Goal: Information Seeking & Learning: Compare options

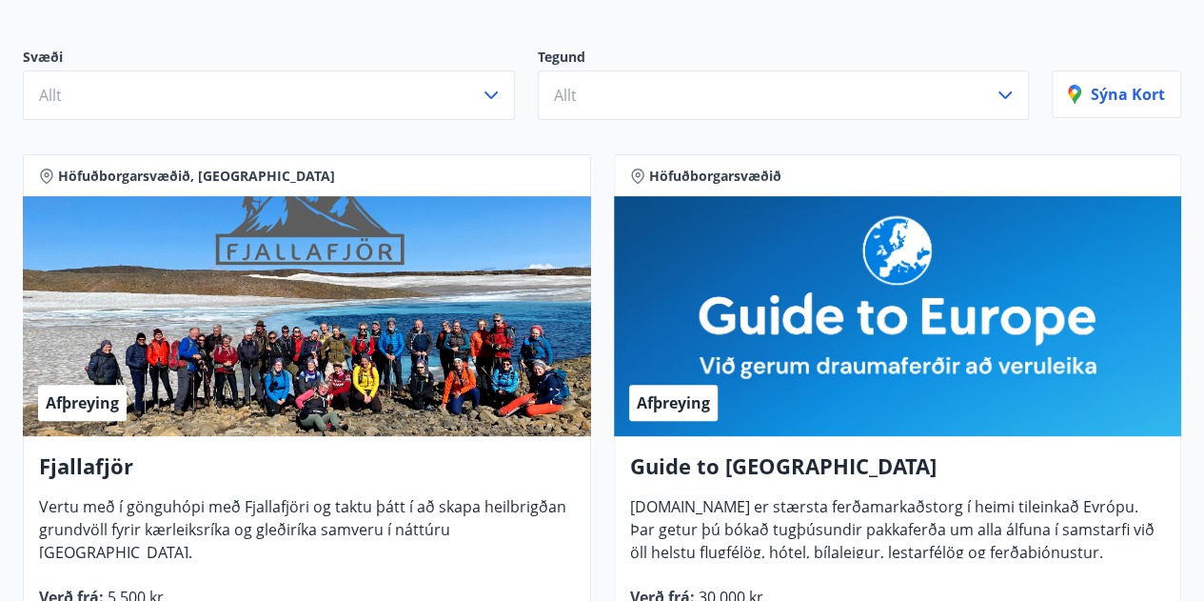
scroll to position [95, 0]
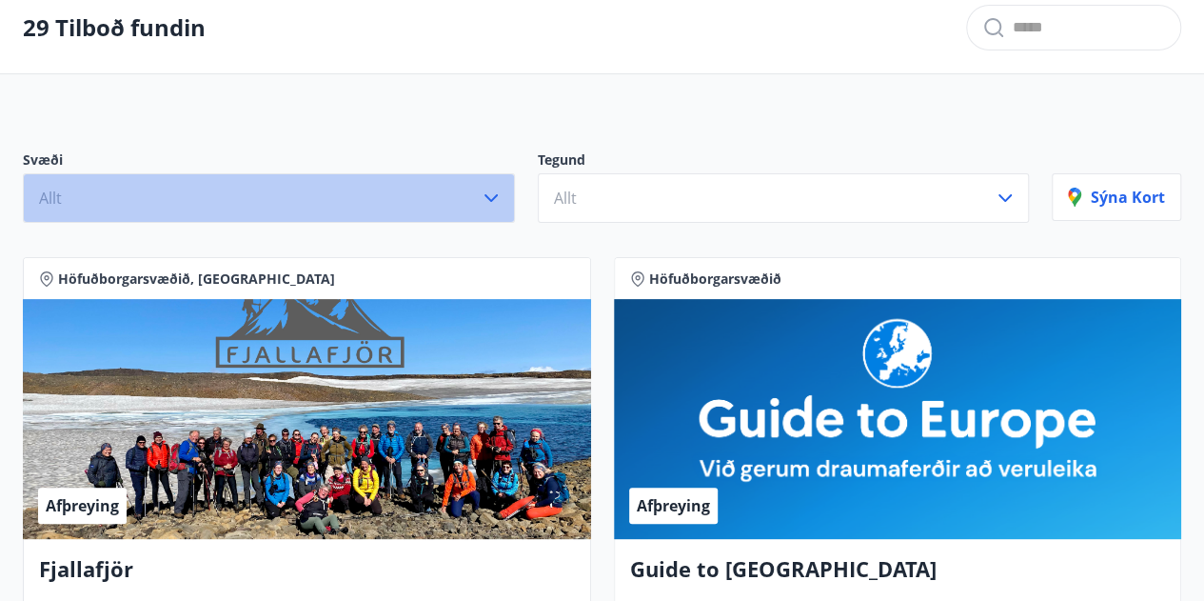
click at [487, 197] on icon "button" at bounding box center [491, 198] width 23 height 23
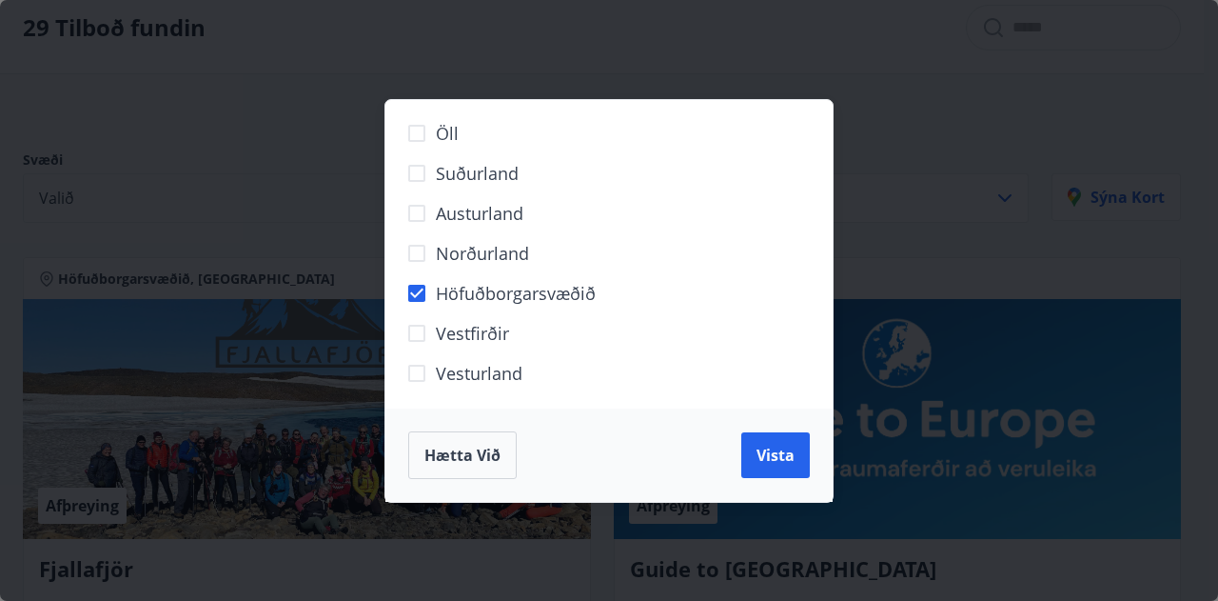
click at [897, 258] on div "Öll Suðurland [GEOGRAPHIC_DATA] Norðurland Höfuðborgarsvæðið [GEOGRAPHIC_DATA] …" at bounding box center [609, 300] width 1218 height 601
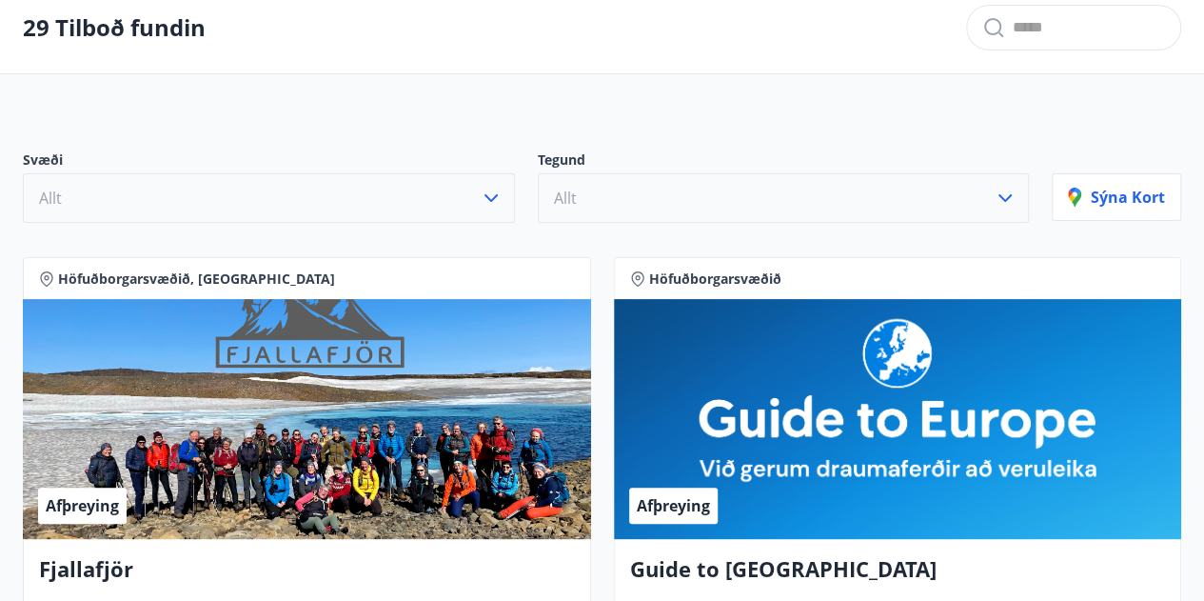
click at [1001, 199] on icon "button" at bounding box center [1005, 198] width 23 height 23
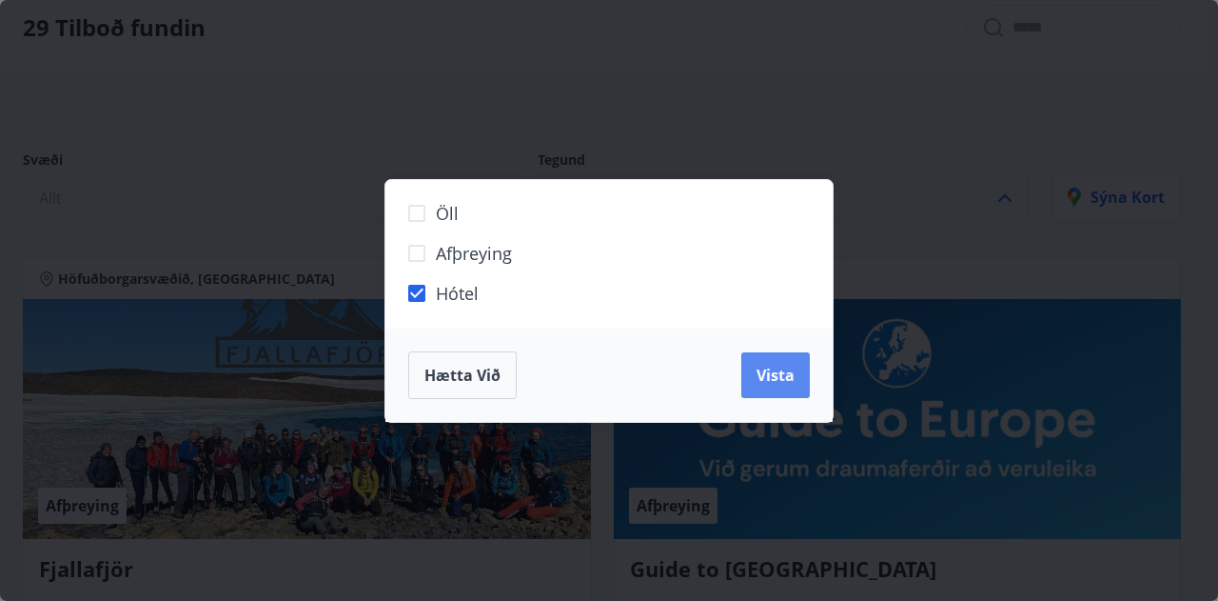
click at [776, 372] on span "Vista" at bounding box center [776, 375] width 38 height 21
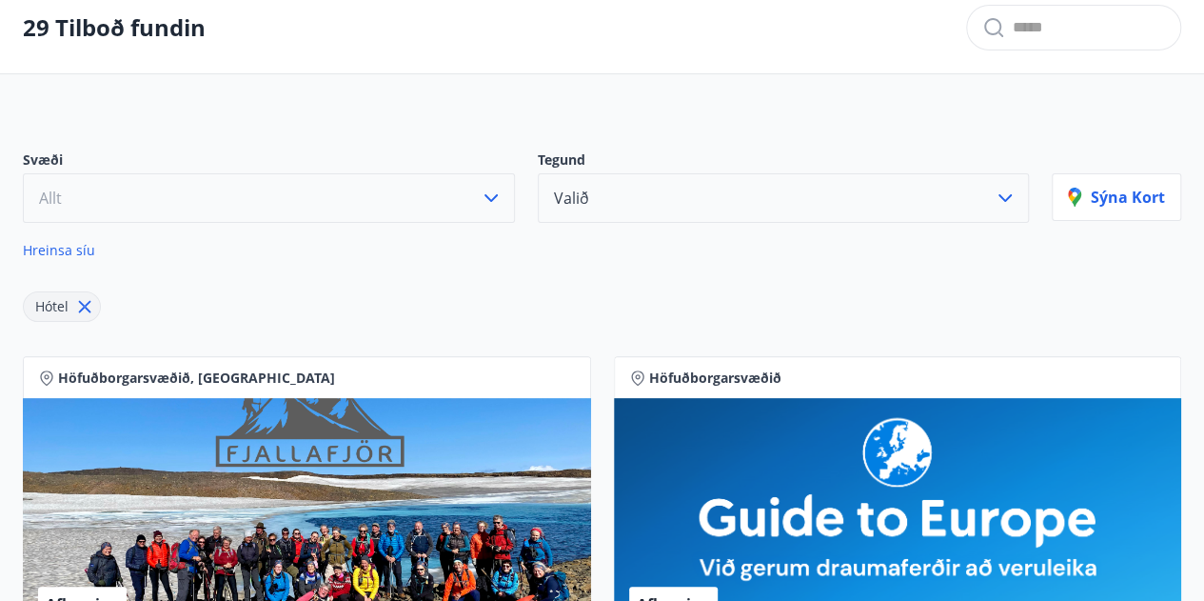
click at [489, 196] on icon "button" at bounding box center [490, 198] width 13 height 8
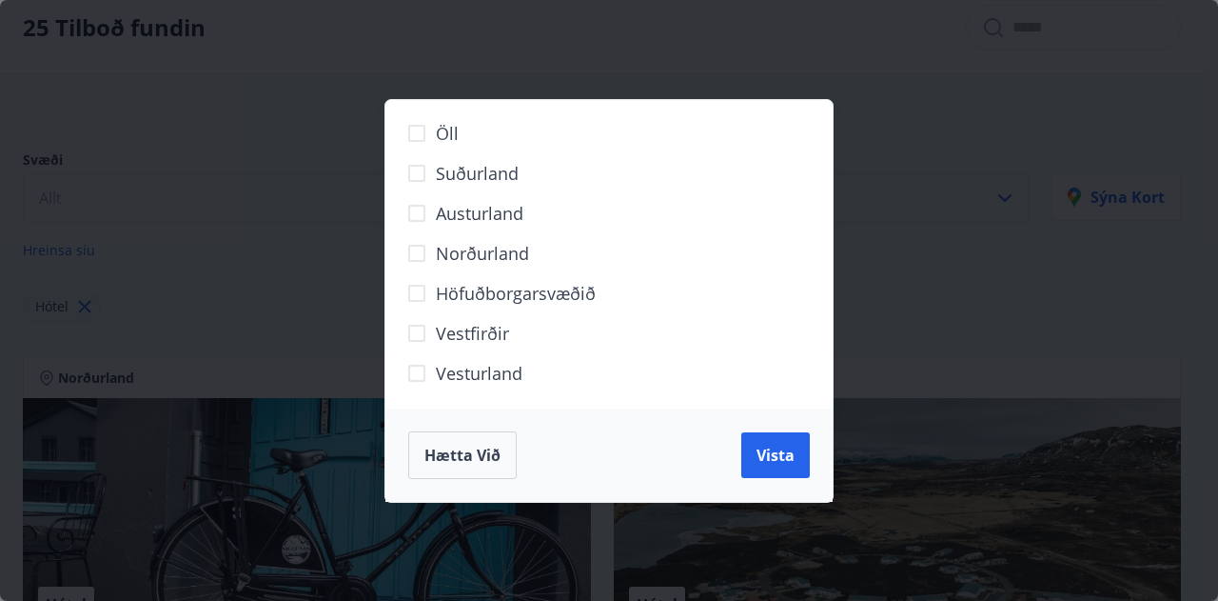
click at [498, 296] on span "Höfuðborgarsvæðið" at bounding box center [516, 293] width 160 height 25
click at [784, 450] on span "Vista" at bounding box center [776, 455] width 38 height 21
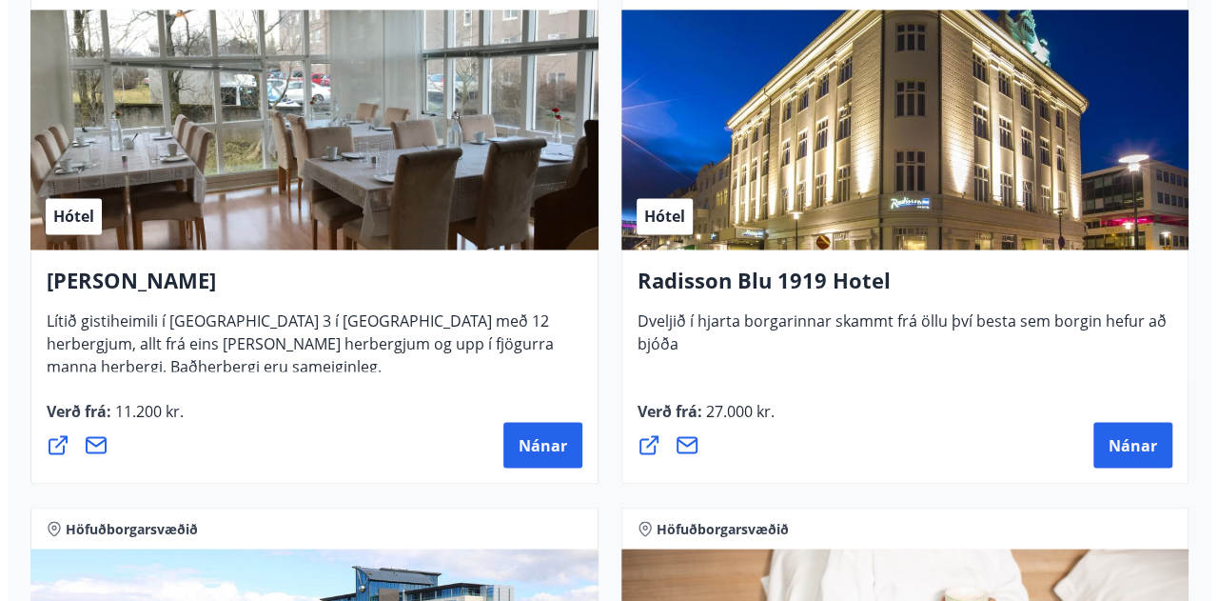
scroll to position [990, 0]
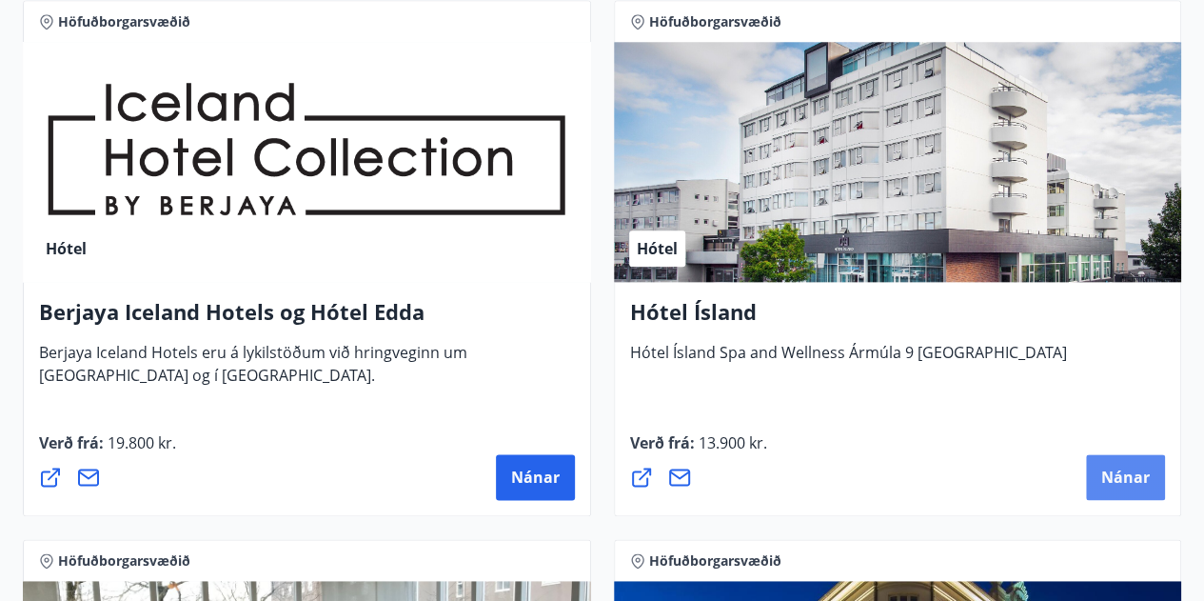
click at [1121, 472] on span "Nánar" at bounding box center [1125, 476] width 49 height 21
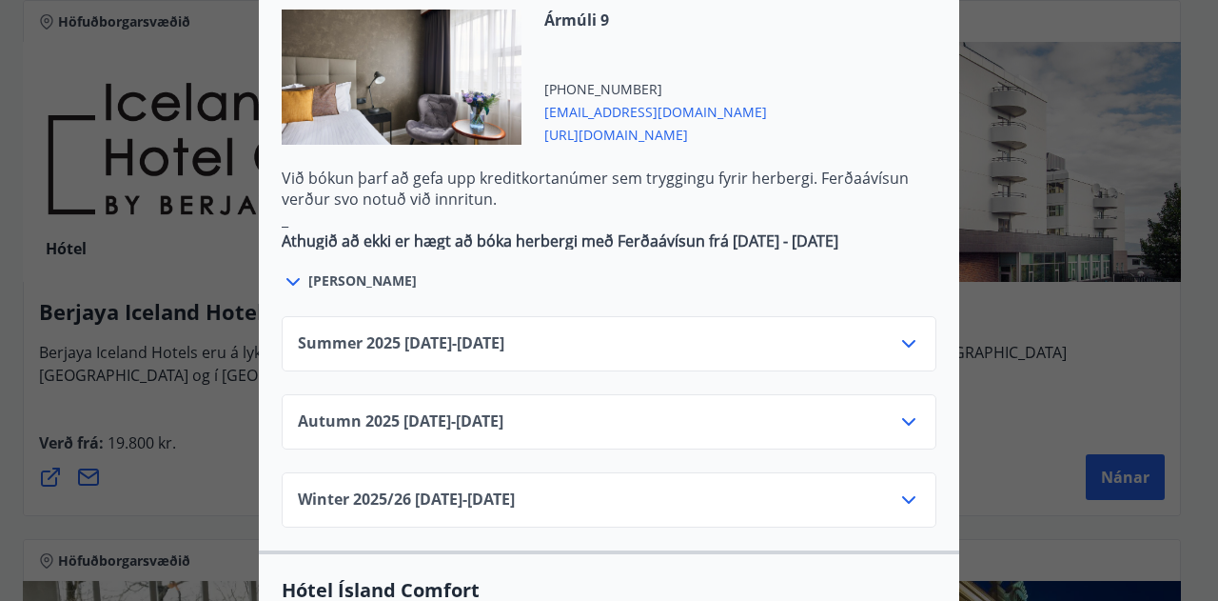
scroll to position [1237, 0]
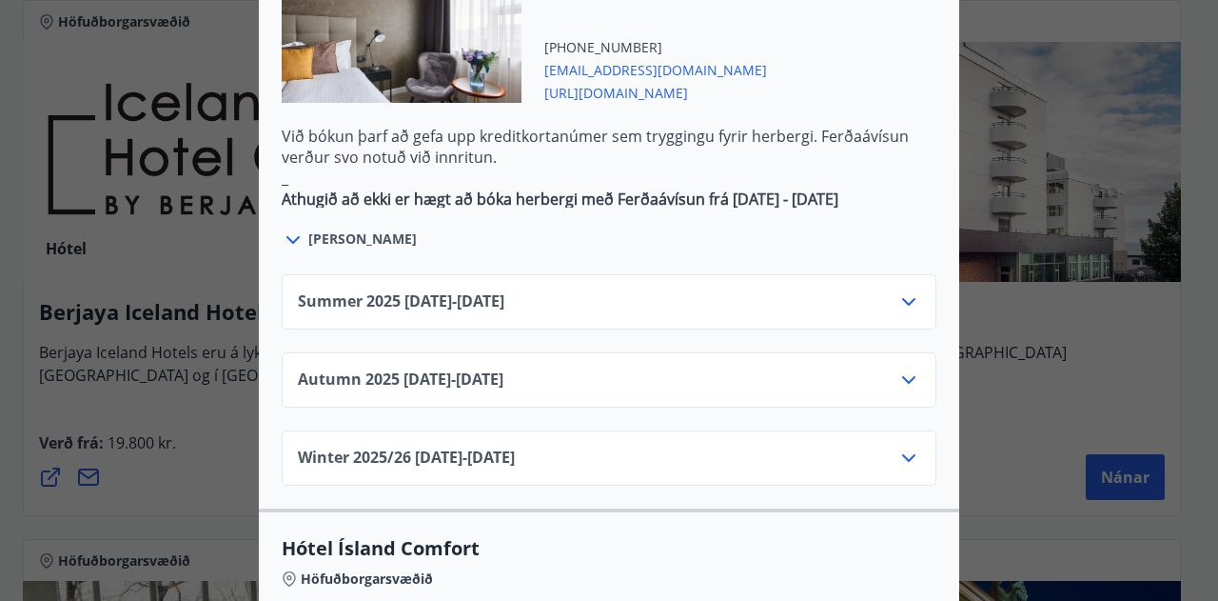
click at [898, 290] on icon at bounding box center [909, 301] width 23 height 23
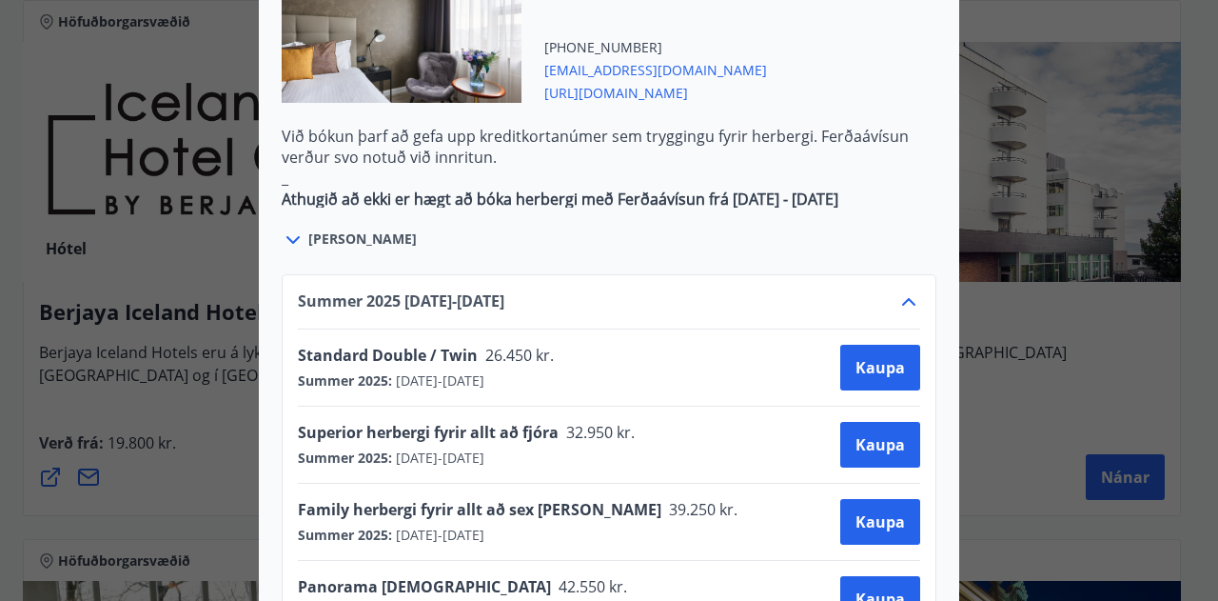
scroll to position [1333, 0]
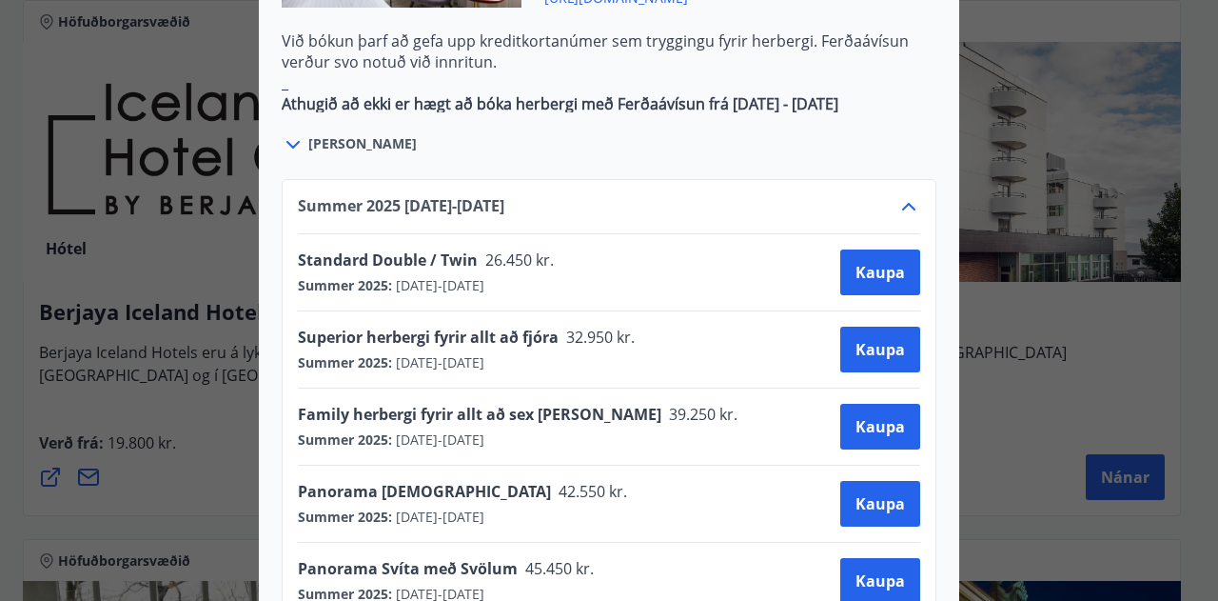
click at [201, 431] on div "Hótel Ísland Sendu skilaboð til að panta herbergi [EMAIL_ADDRESS][DOMAIN_NAME] …" at bounding box center [609, 300] width 1218 height 601
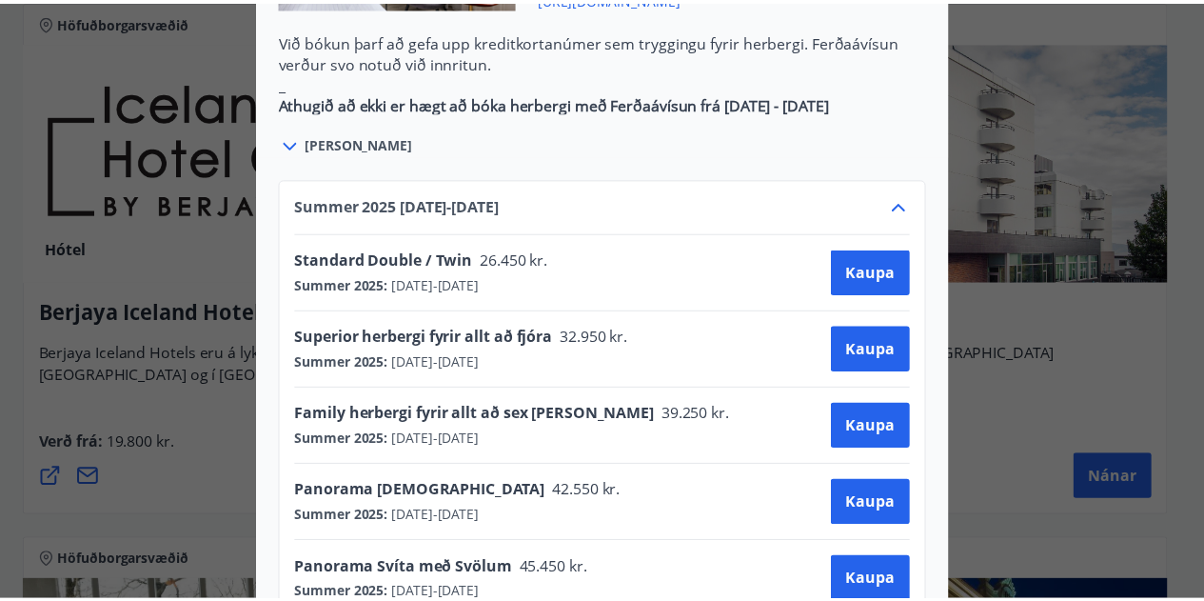
scroll to position [0, 0]
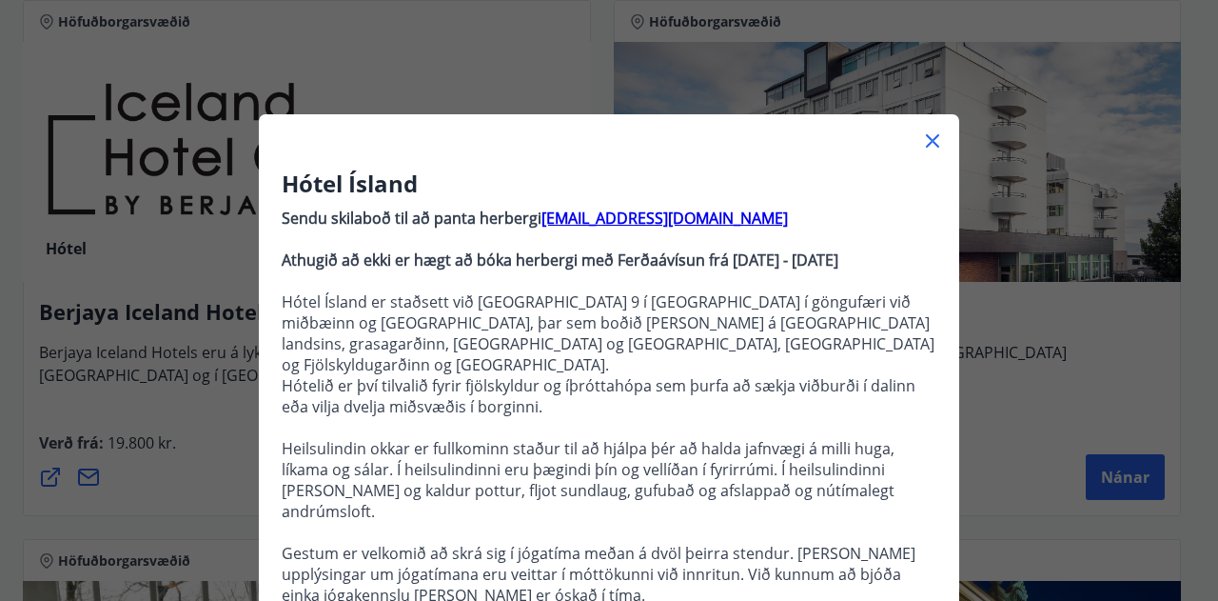
click at [932, 141] on icon at bounding box center [933, 141] width 3 height 3
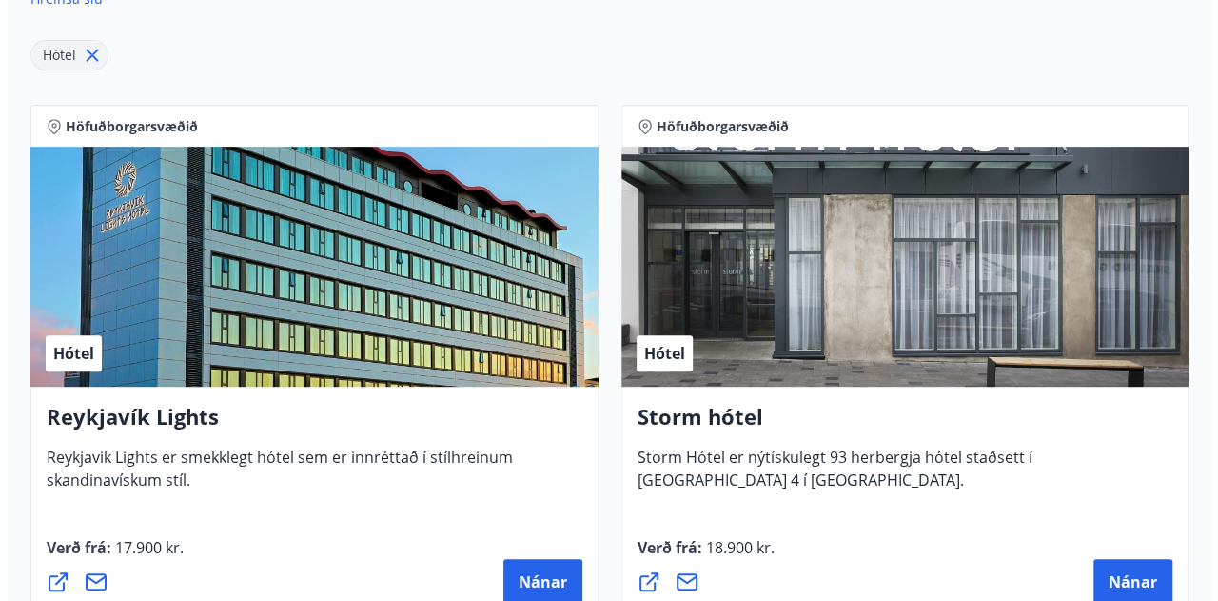
scroll to position [381, 0]
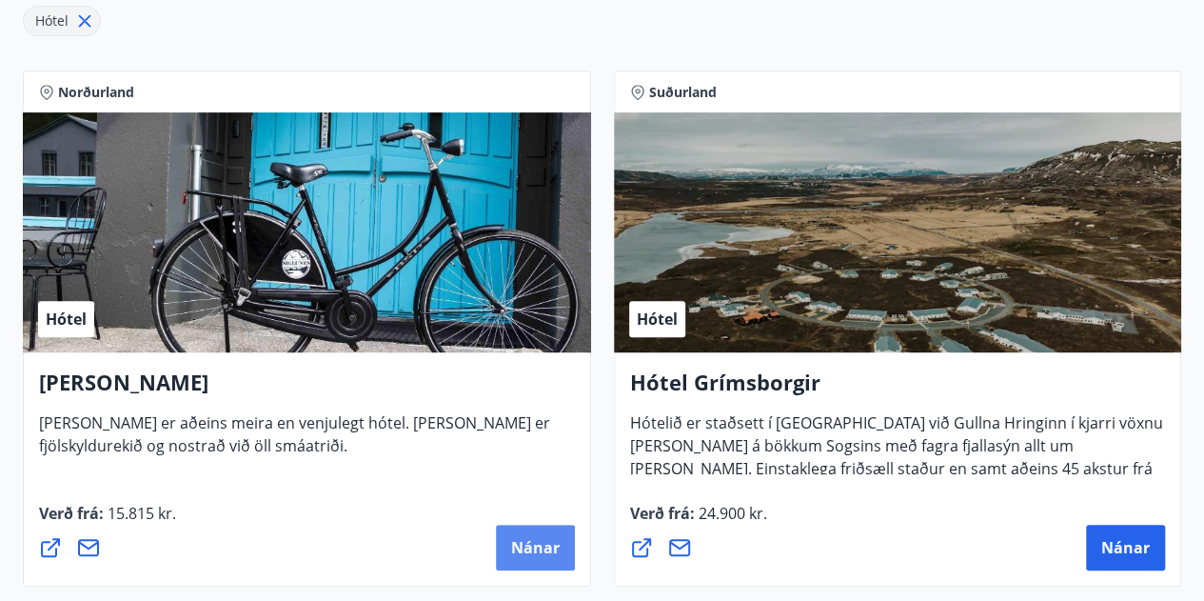
click at [529, 537] on span "Nánar" at bounding box center [535, 547] width 49 height 21
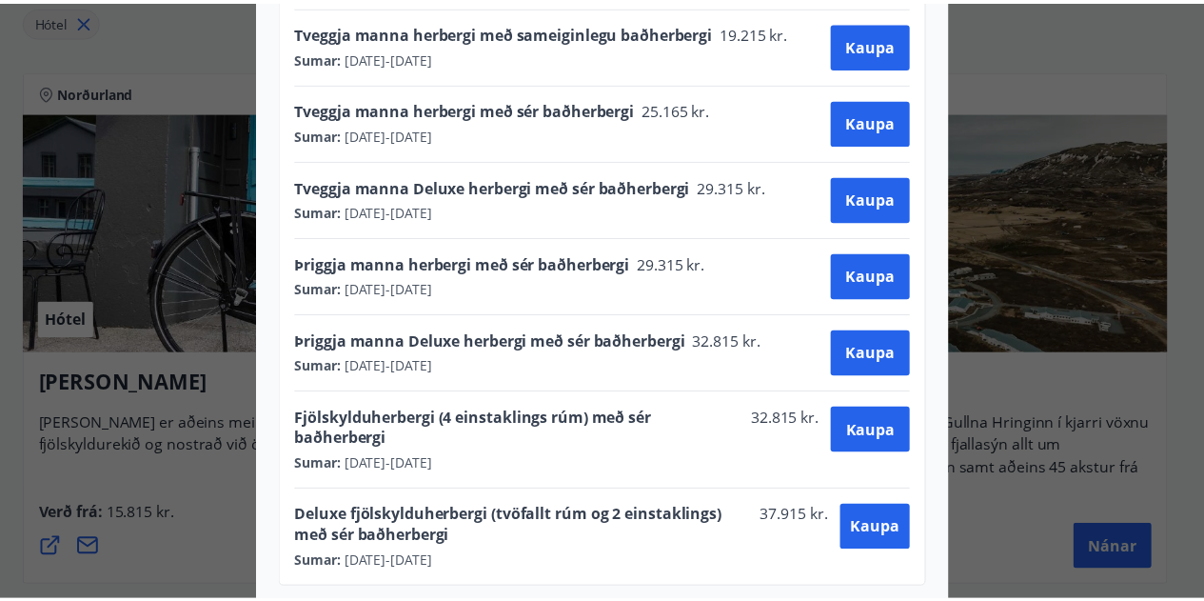
scroll to position [0, 0]
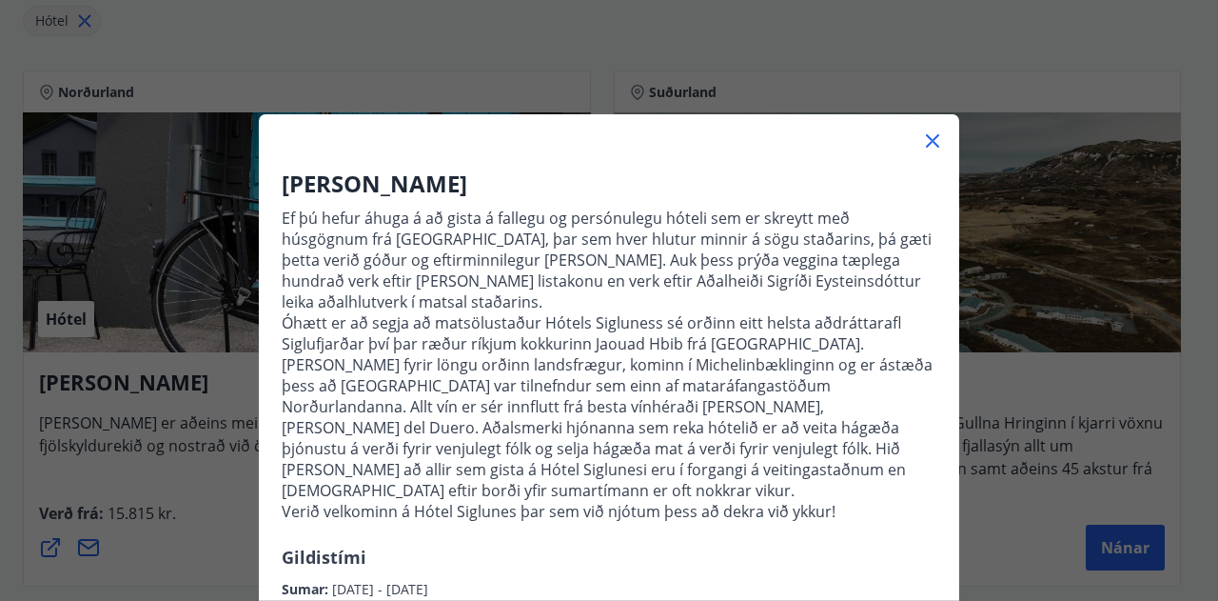
click at [225, 471] on div "Hótel Siglunes Ef þú hefur áhuga á að gista á fallegu og persónulegu hóteli sem…" at bounding box center [609, 300] width 1218 height 601
click at [939, 140] on div at bounding box center [609, 133] width 701 height 38
click at [927, 140] on icon at bounding box center [932, 140] width 23 height 23
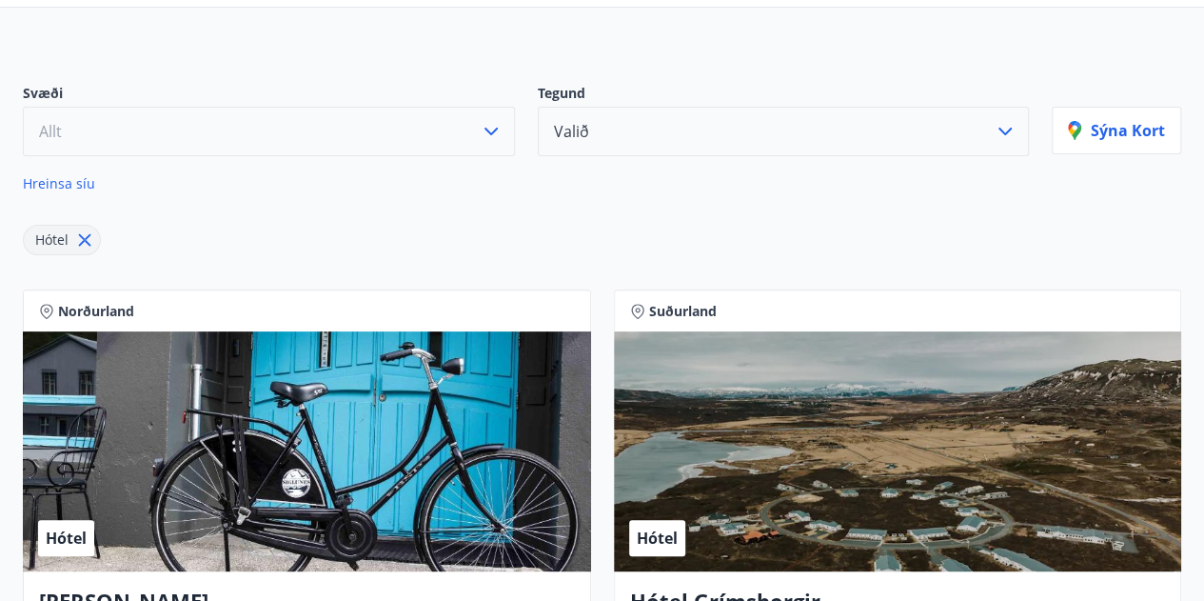
scroll to position [190, 0]
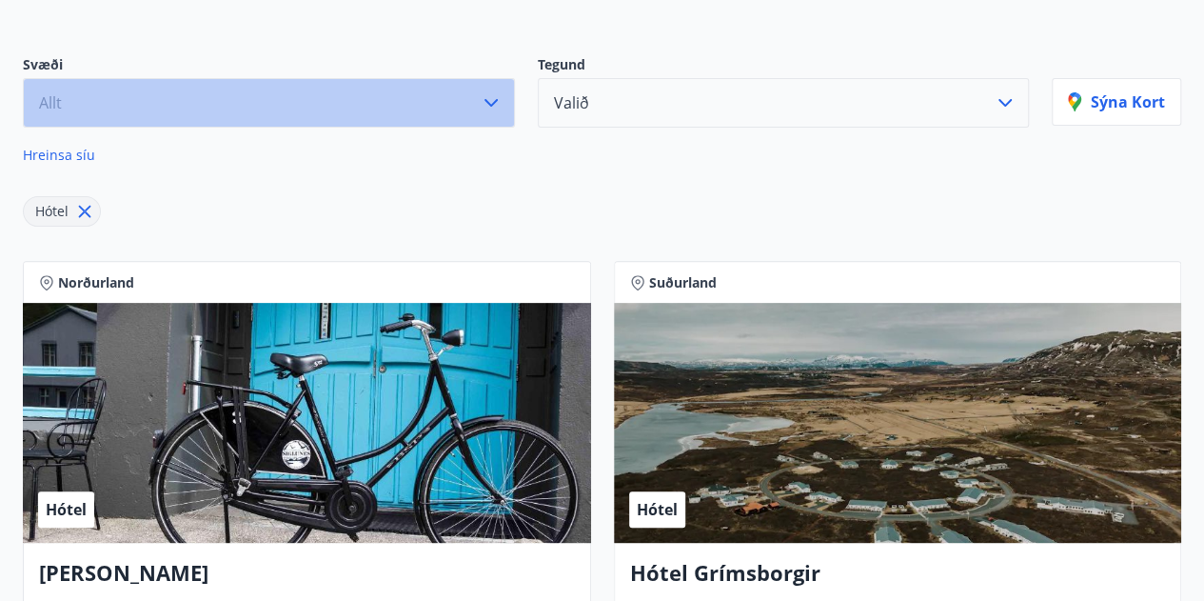
click at [499, 110] on icon "button" at bounding box center [491, 102] width 23 height 23
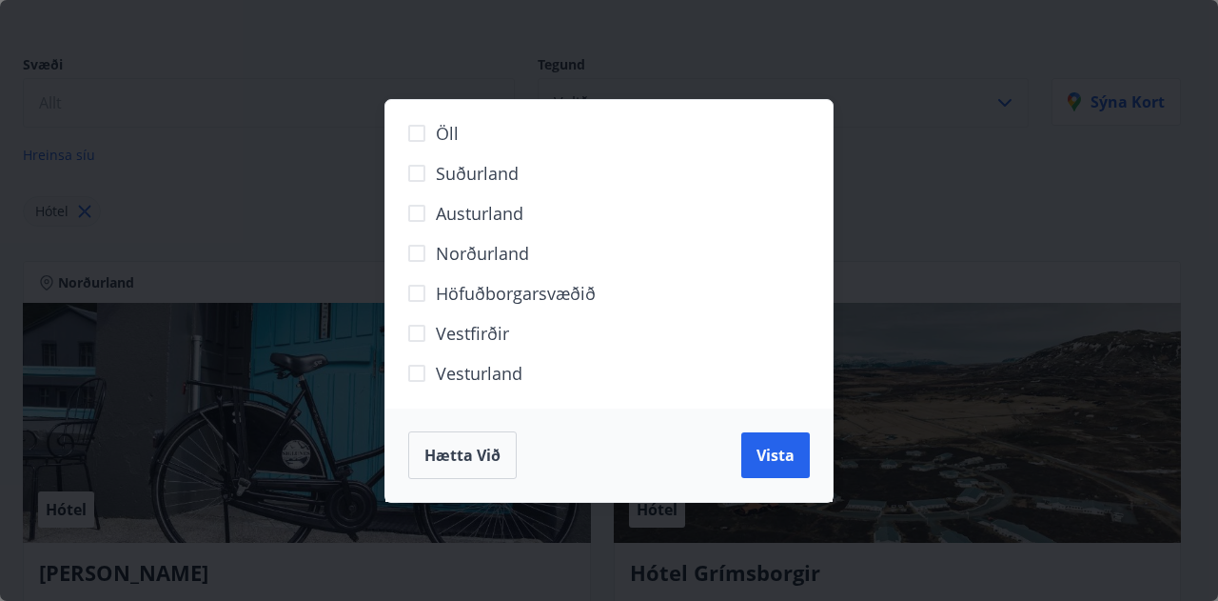
click at [493, 291] on span "Höfuðborgarsvæðið" at bounding box center [516, 293] width 160 height 25
click at [773, 453] on span "Vista" at bounding box center [776, 455] width 38 height 21
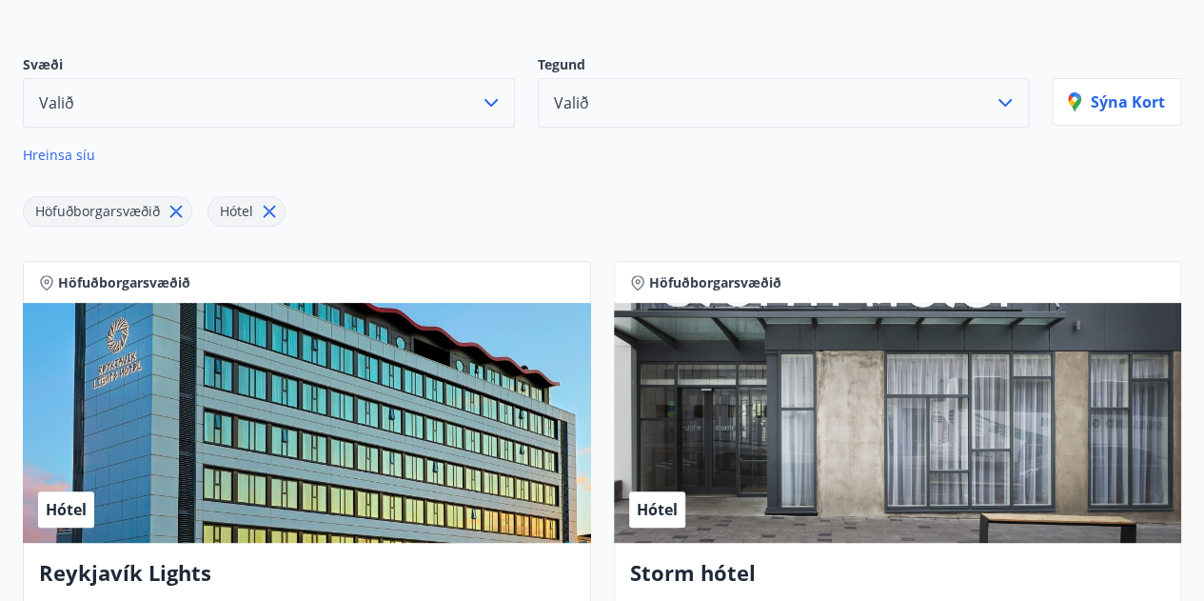
click at [1014, 109] on icon "button" at bounding box center [1005, 102] width 23 height 23
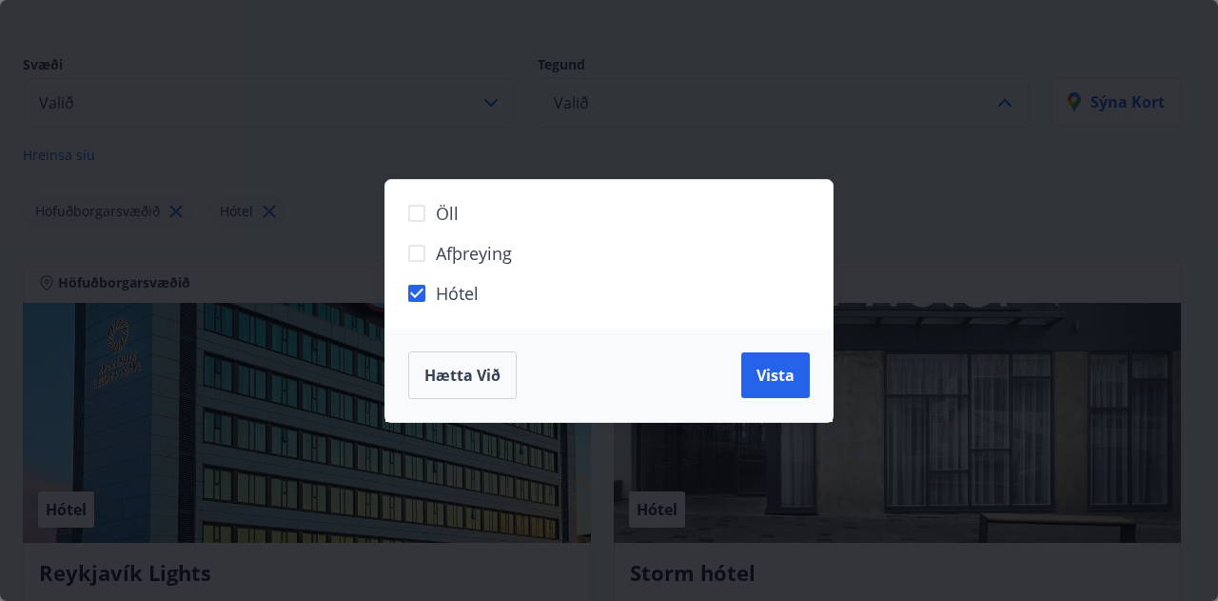
click at [465, 290] on span "Hótel" at bounding box center [457, 293] width 43 height 25
click at [451, 287] on span "Hótel" at bounding box center [457, 293] width 43 height 25
click at [760, 374] on span "Vista" at bounding box center [776, 375] width 38 height 21
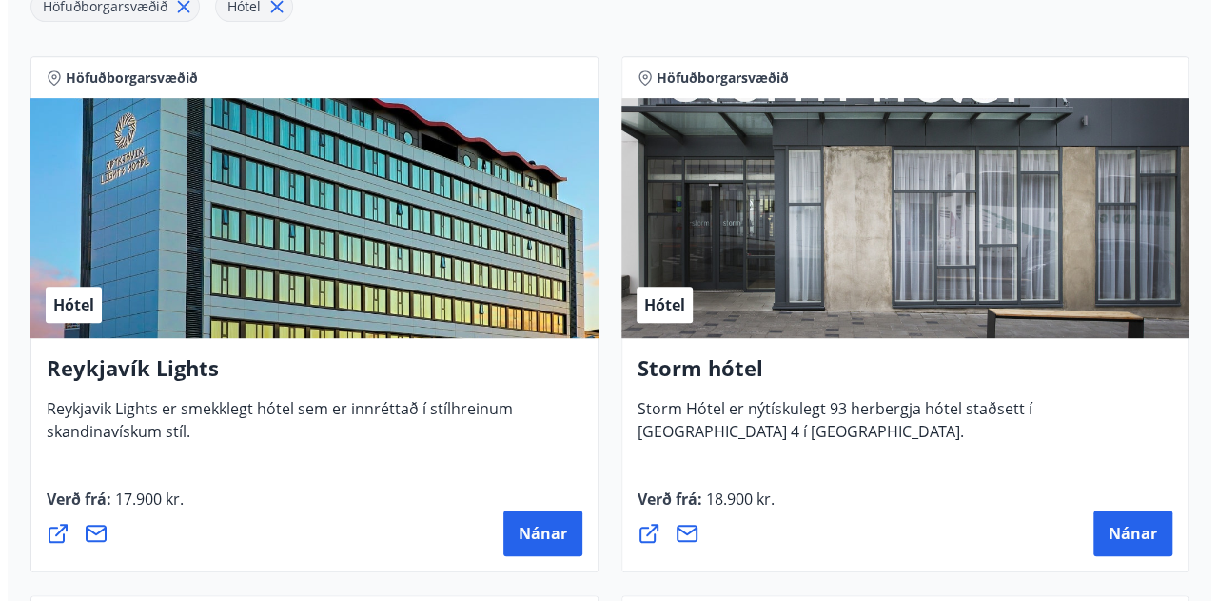
scroll to position [476, 0]
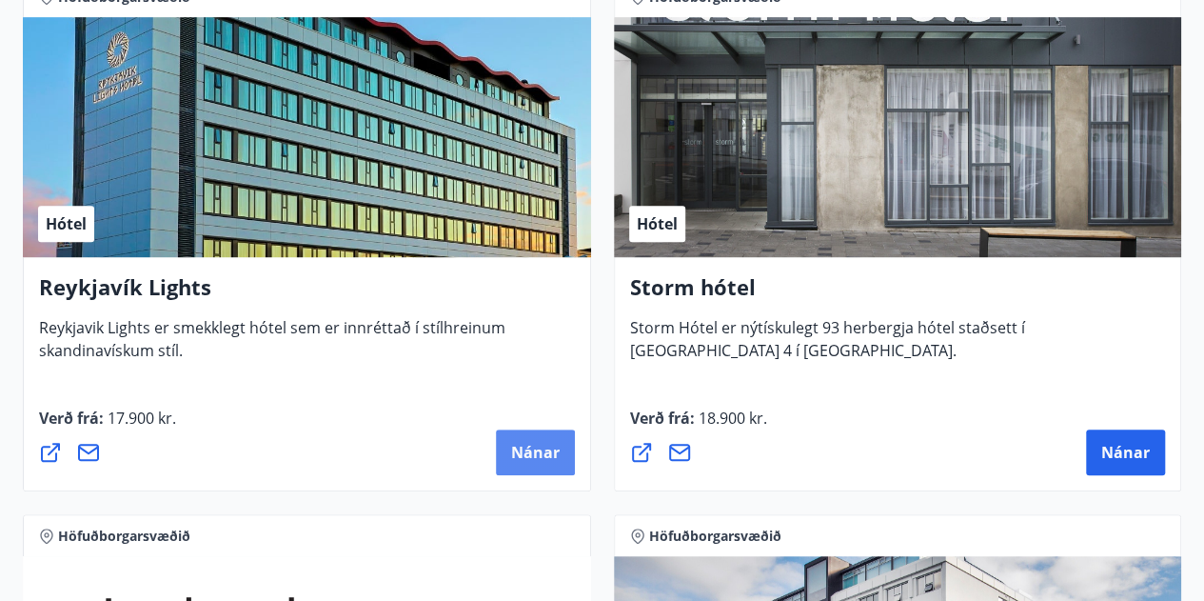
click at [522, 462] on button "Nánar" at bounding box center [535, 452] width 79 height 46
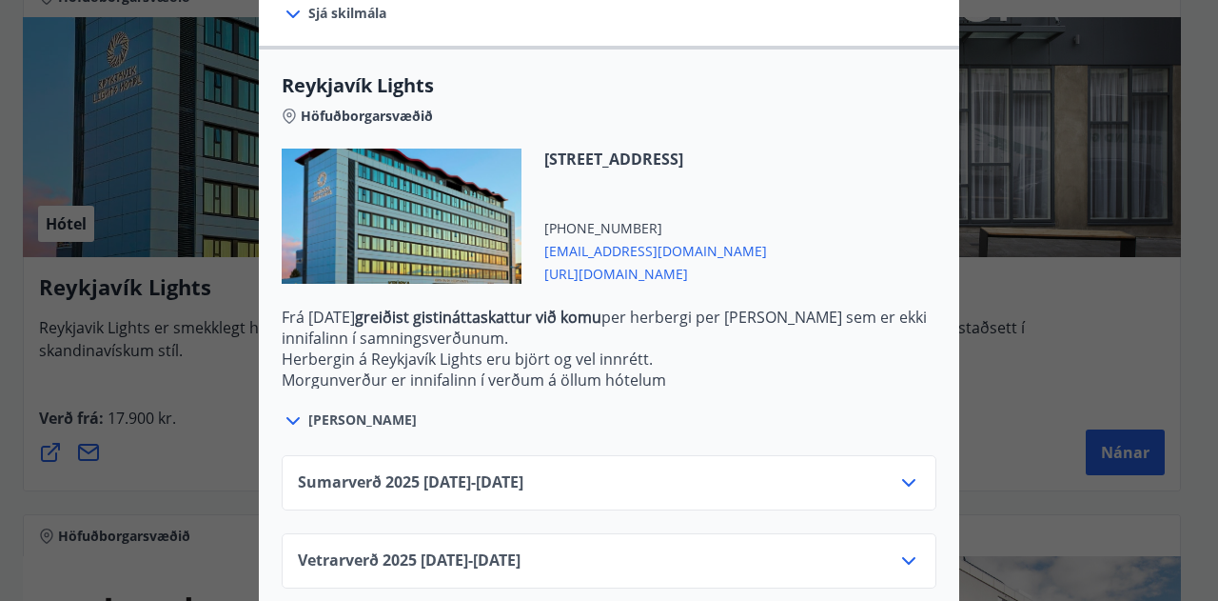
scroll to position [598, 0]
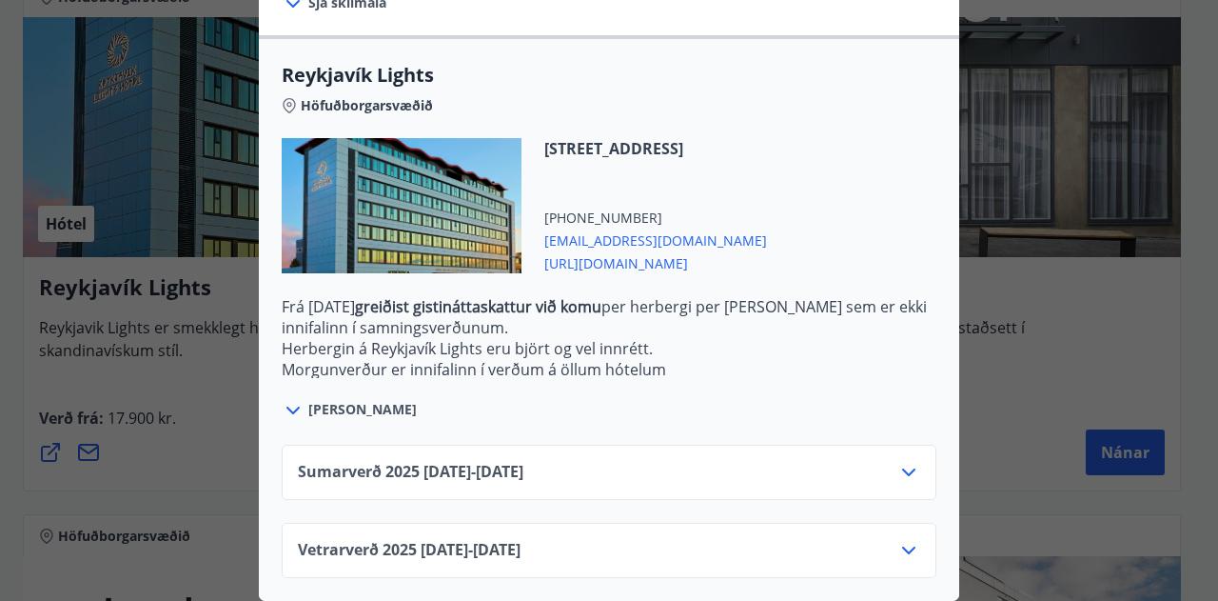
click at [907, 462] on icon at bounding box center [909, 472] width 23 height 23
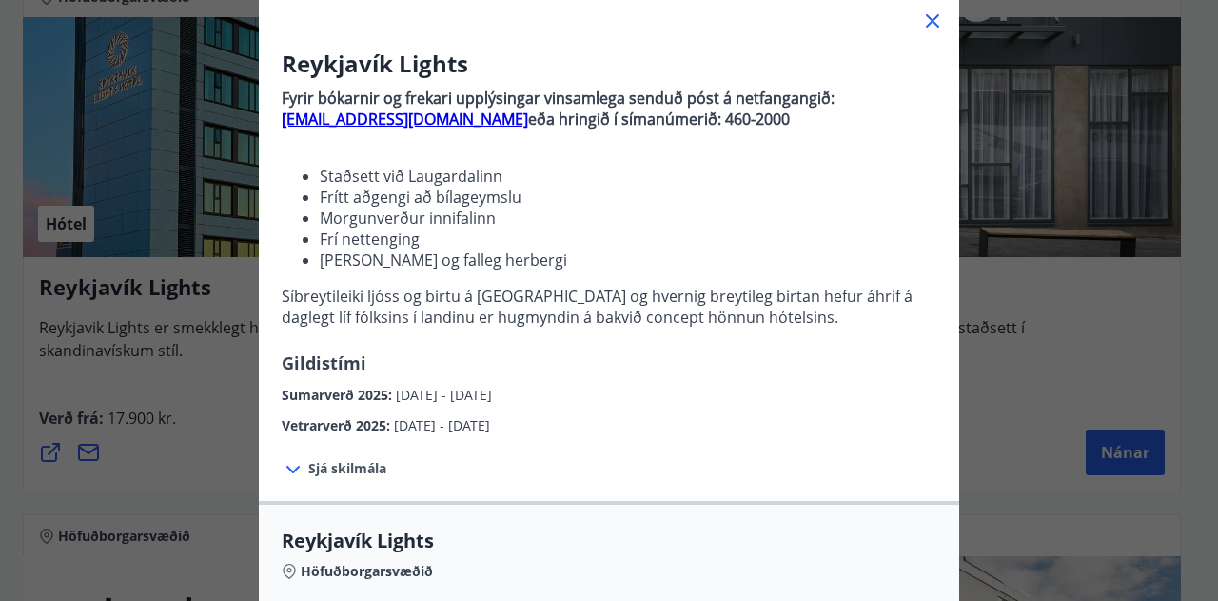
scroll to position [86, 0]
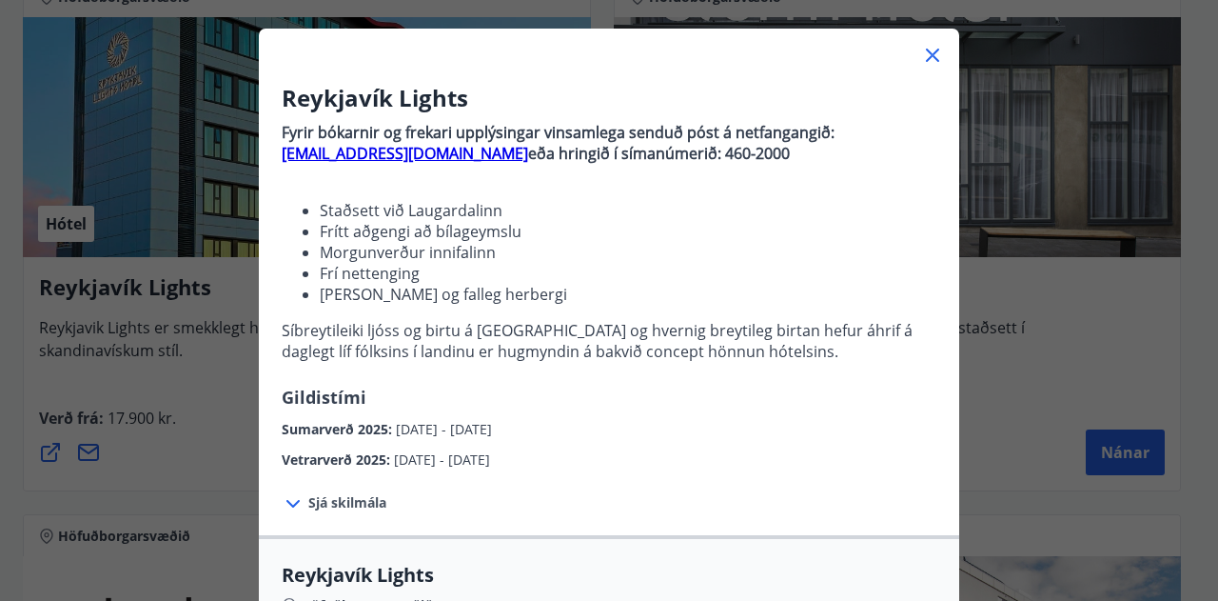
click at [921, 54] on icon at bounding box center [932, 55] width 23 height 23
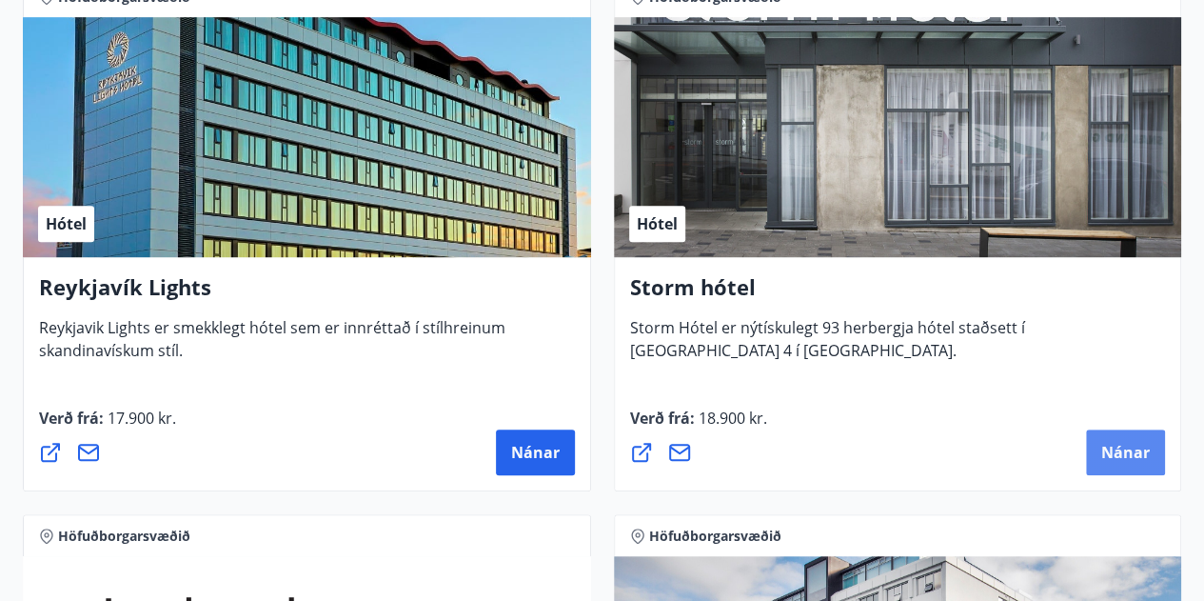
click at [1126, 450] on span "Nánar" at bounding box center [1125, 452] width 49 height 21
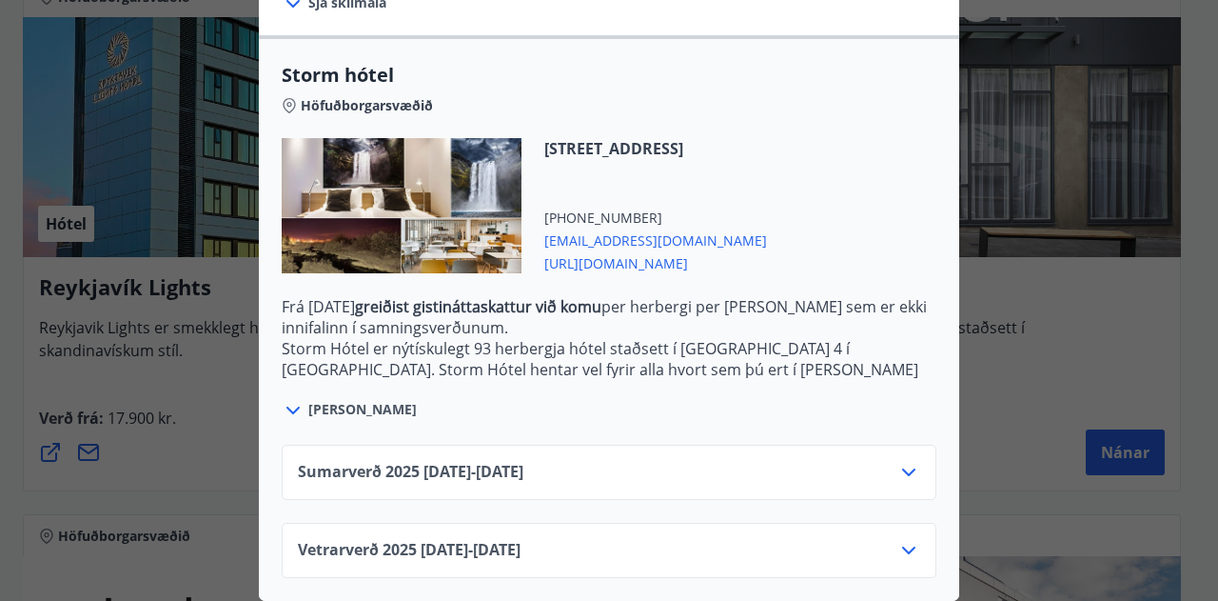
scroll to position [463, 0]
click at [662, 461] on div "Sumarverð [PHONE_NUMBER][DATE] - [DATE]" at bounding box center [609, 480] width 623 height 38
click at [906, 468] on icon at bounding box center [908, 472] width 13 height 8
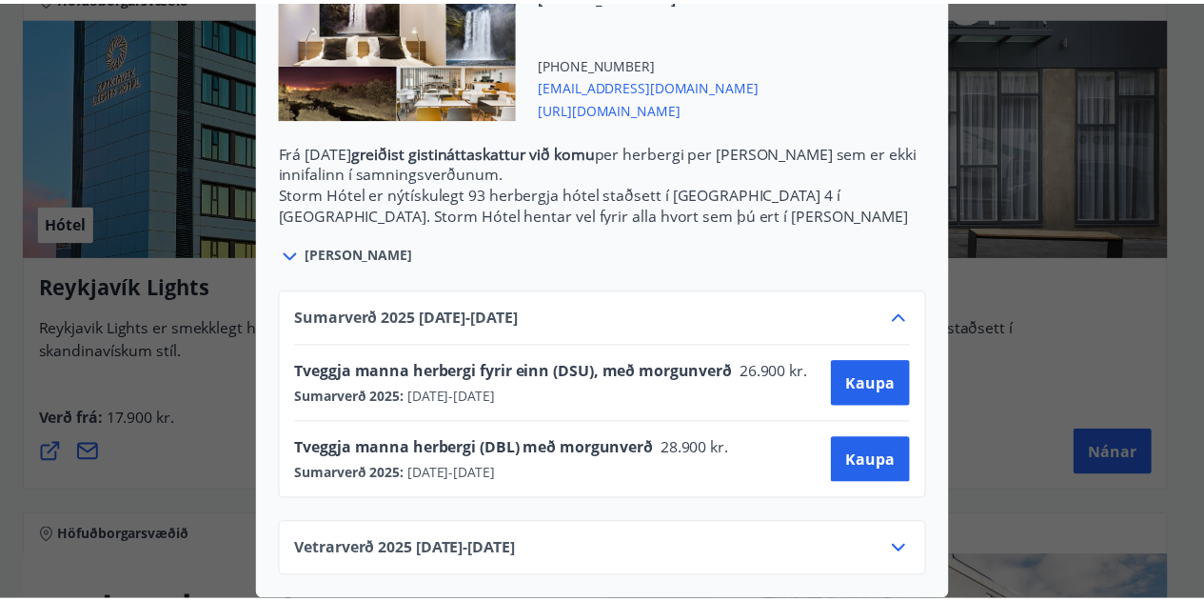
scroll to position [46, 0]
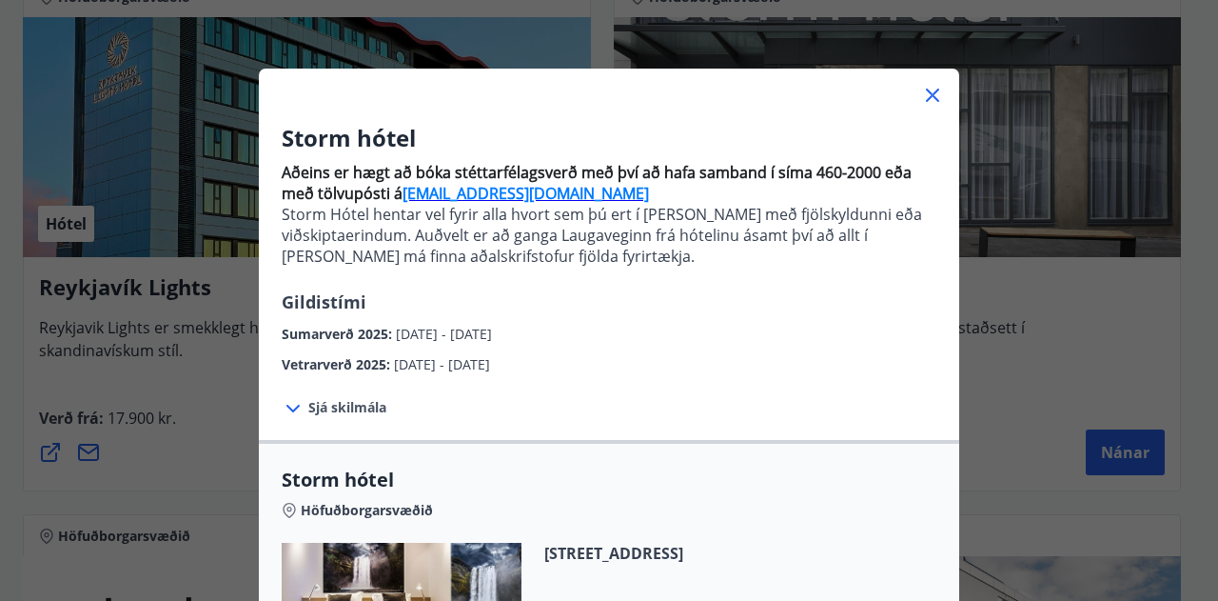
click at [926, 96] on icon at bounding box center [932, 95] width 13 height 13
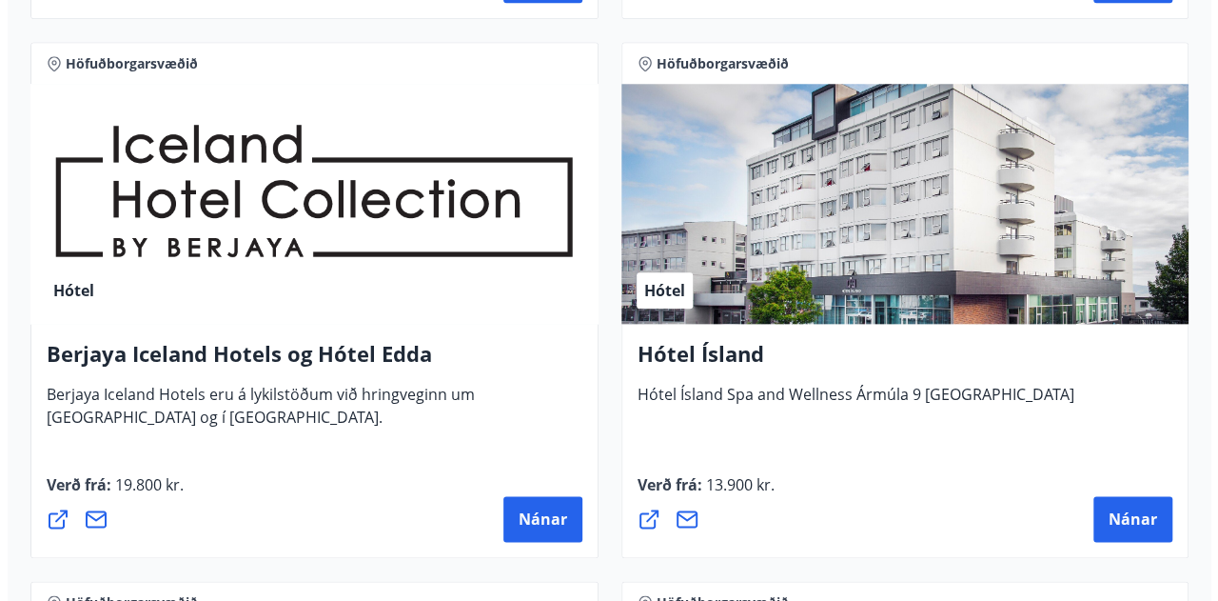
scroll to position [952, 0]
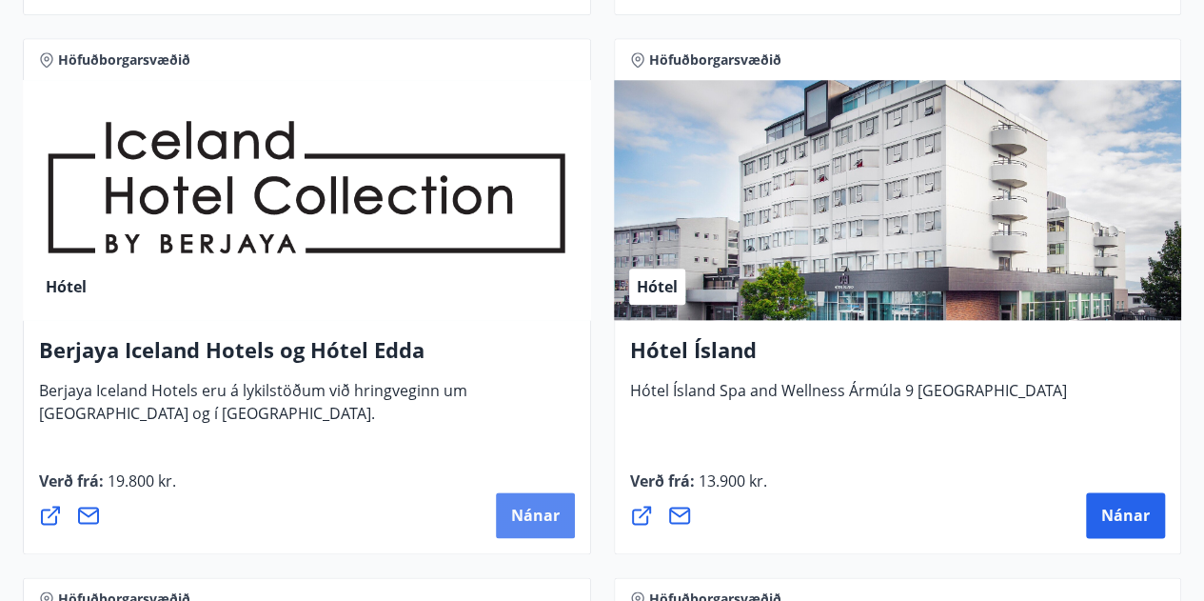
click at [527, 522] on span "Nánar" at bounding box center [535, 514] width 49 height 21
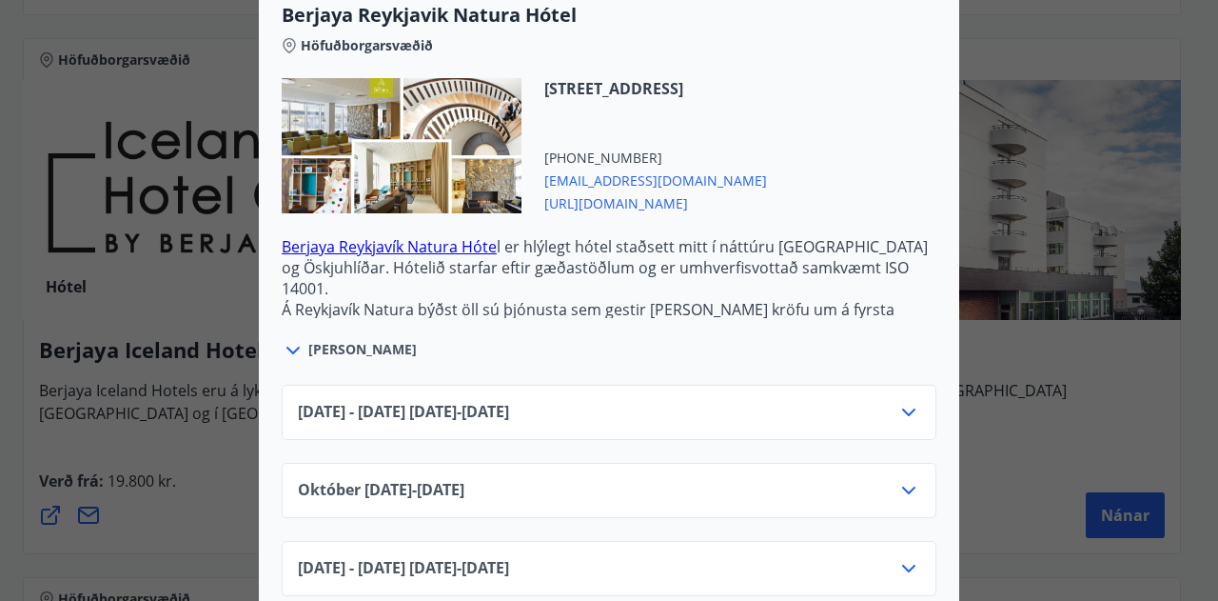
scroll to position [571, 0]
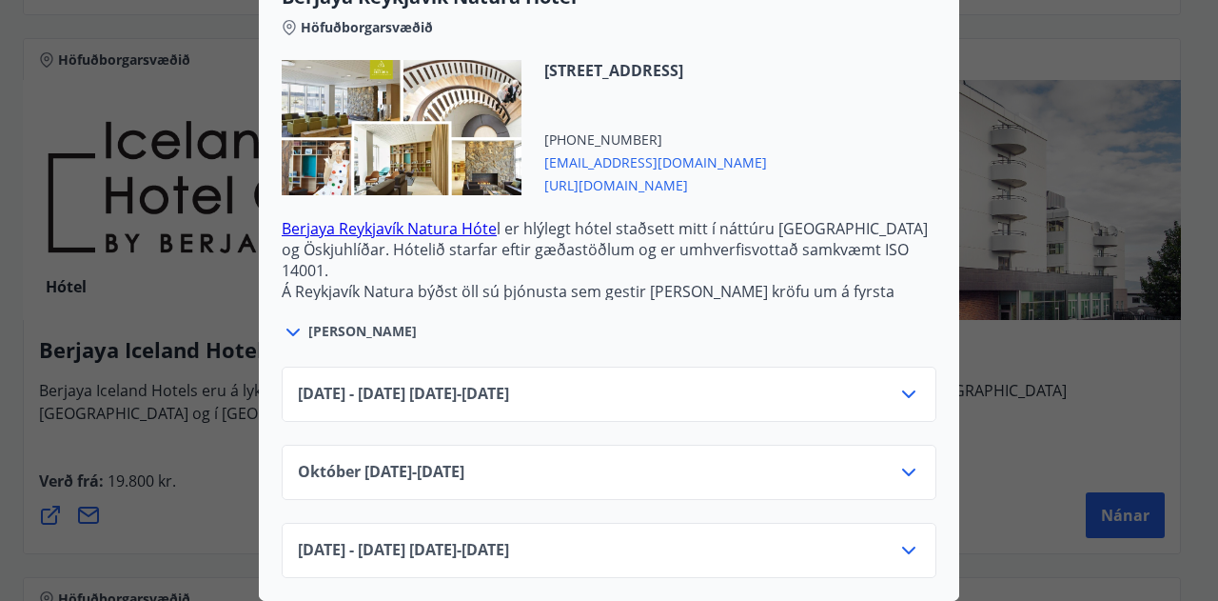
click at [902, 390] on icon at bounding box center [908, 394] width 13 height 8
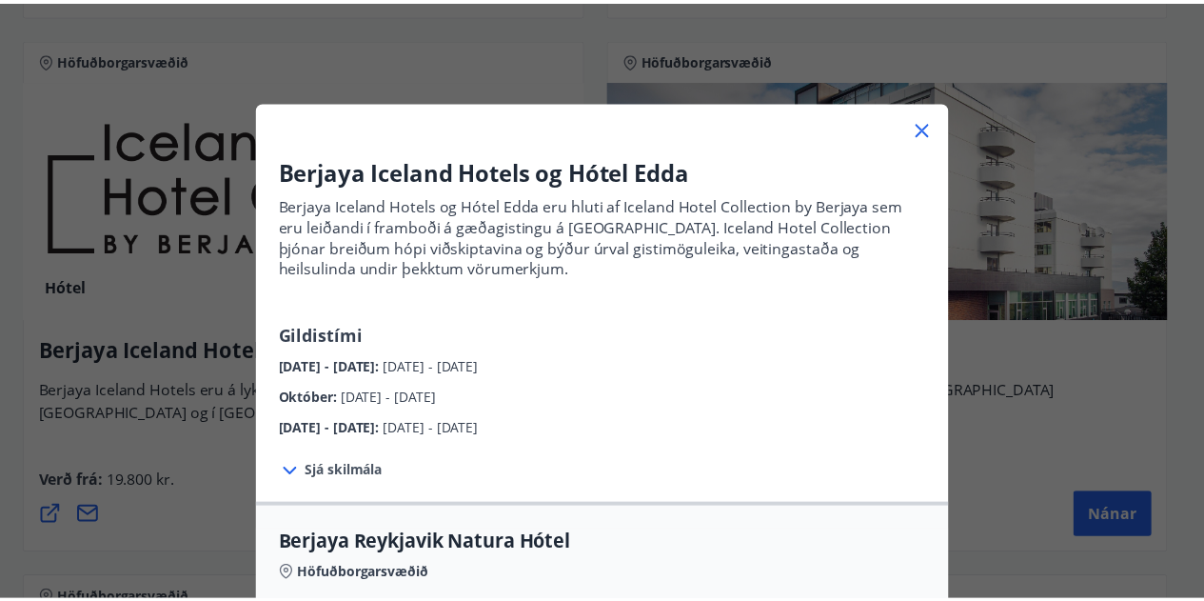
scroll to position [0, 0]
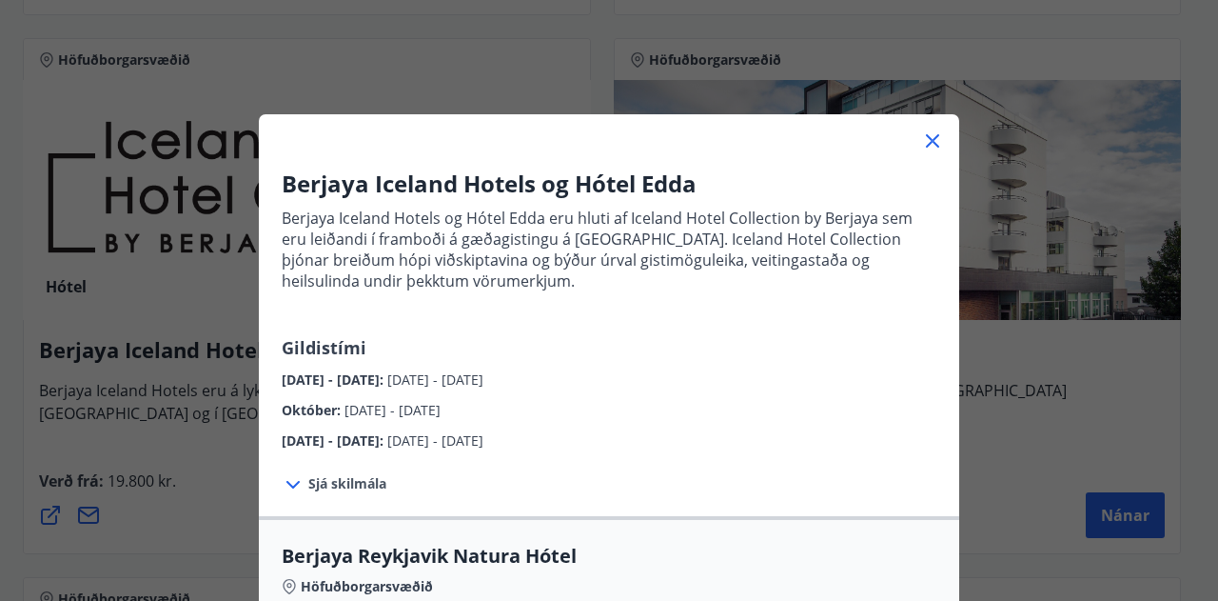
click at [923, 144] on icon at bounding box center [932, 140] width 23 height 23
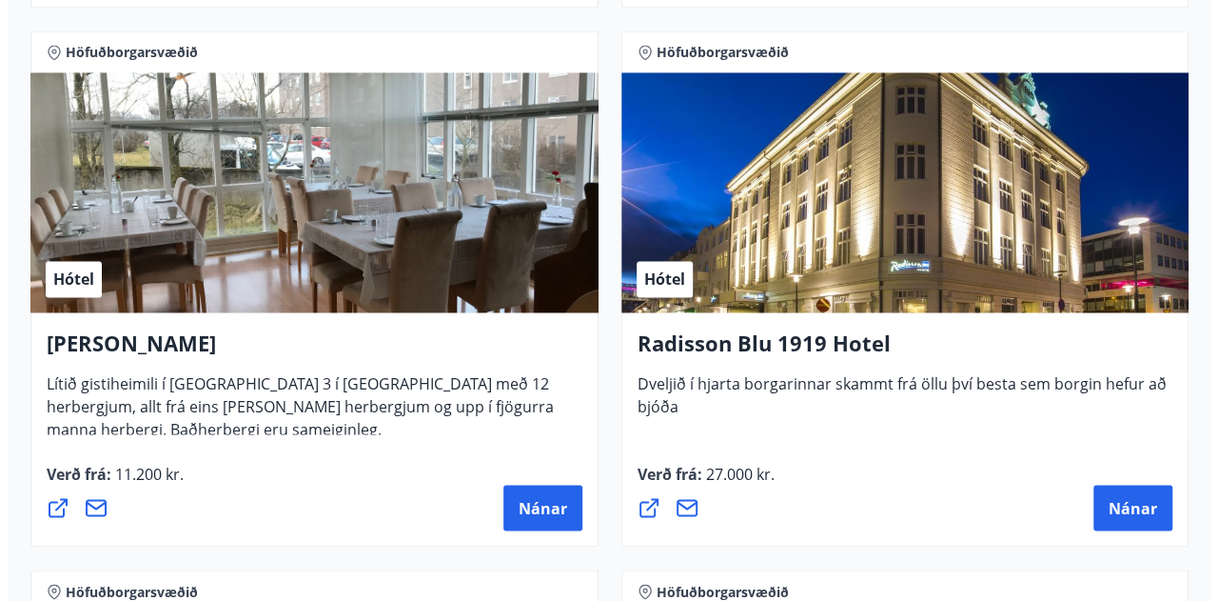
scroll to position [1523, 0]
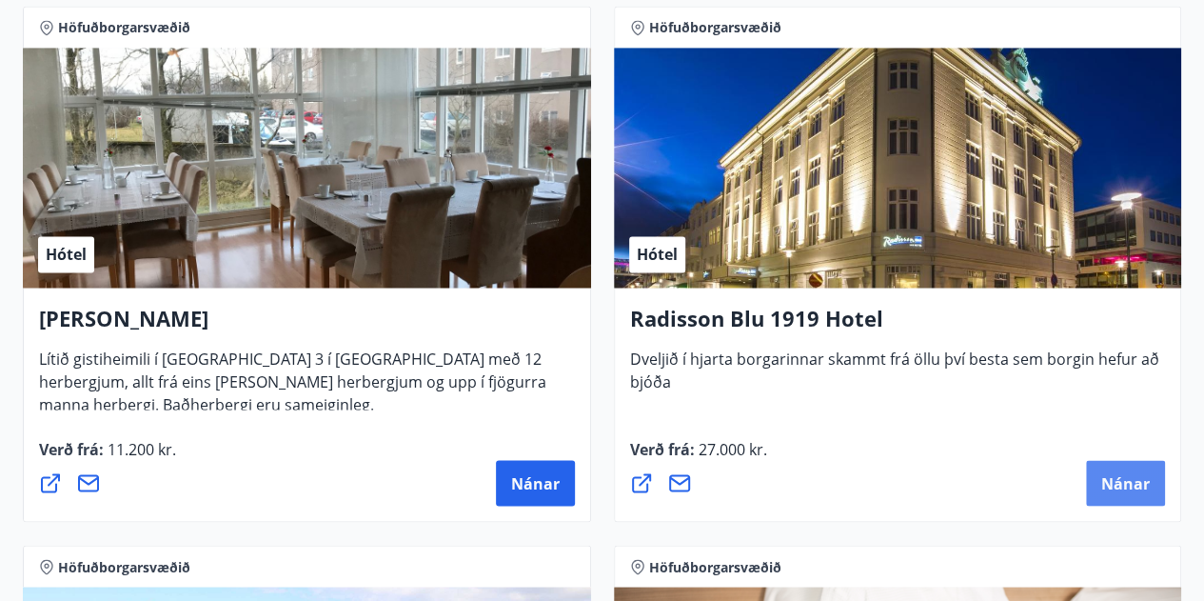
click at [1109, 479] on span "Nánar" at bounding box center [1125, 482] width 49 height 21
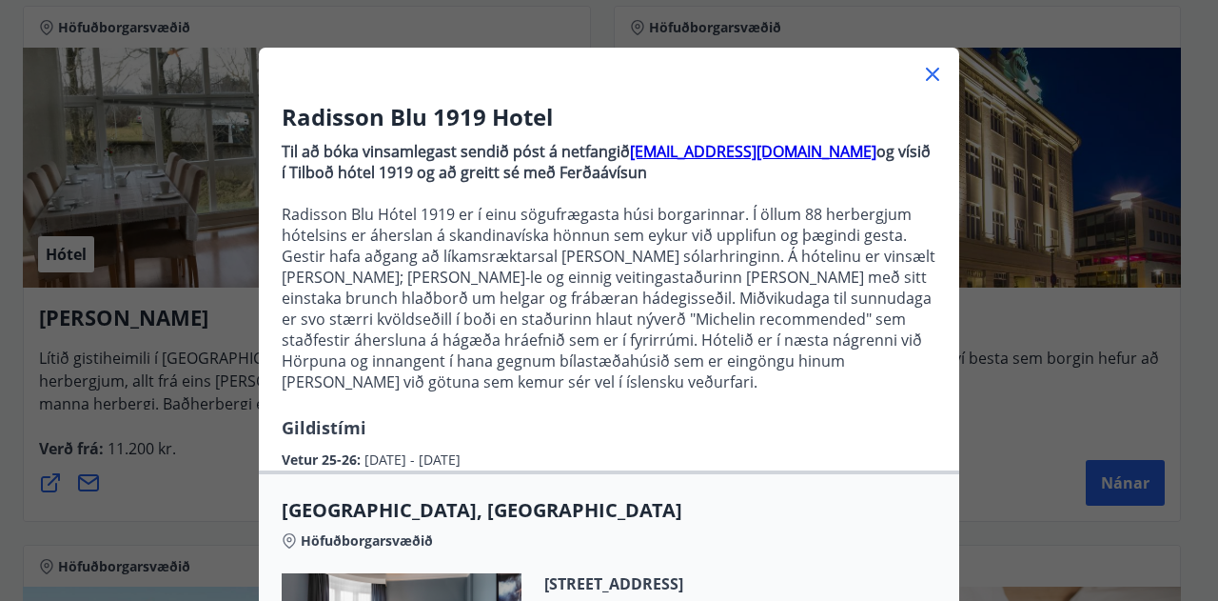
scroll to position [0, 0]
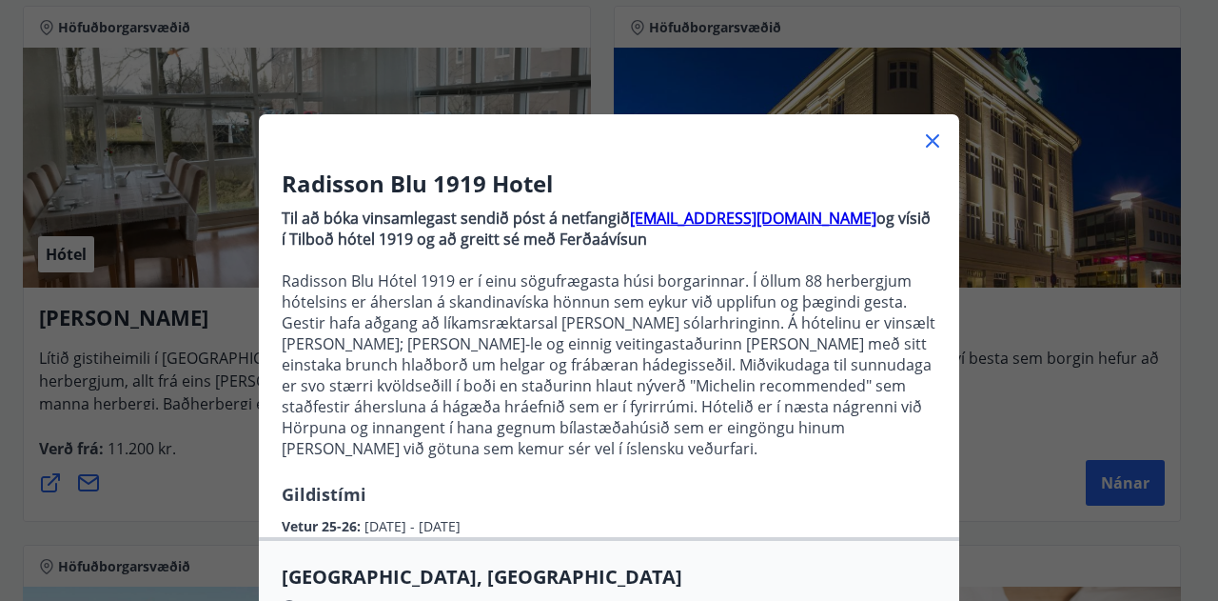
click at [934, 144] on icon at bounding box center [932, 140] width 23 height 23
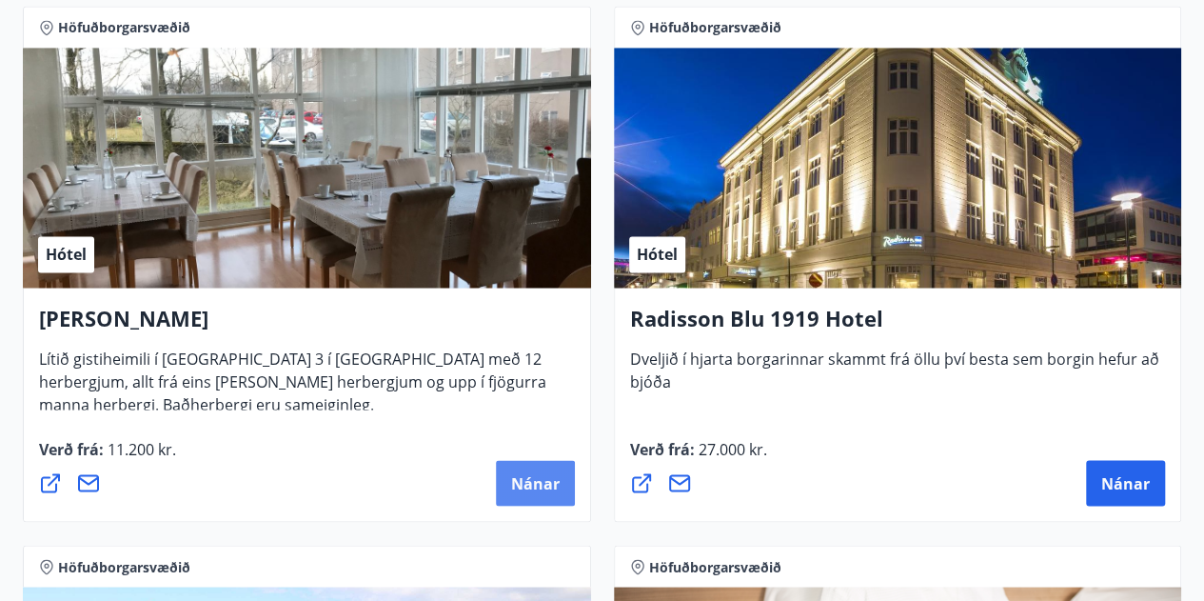
click at [547, 484] on span "Nánar" at bounding box center [535, 482] width 49 height 21
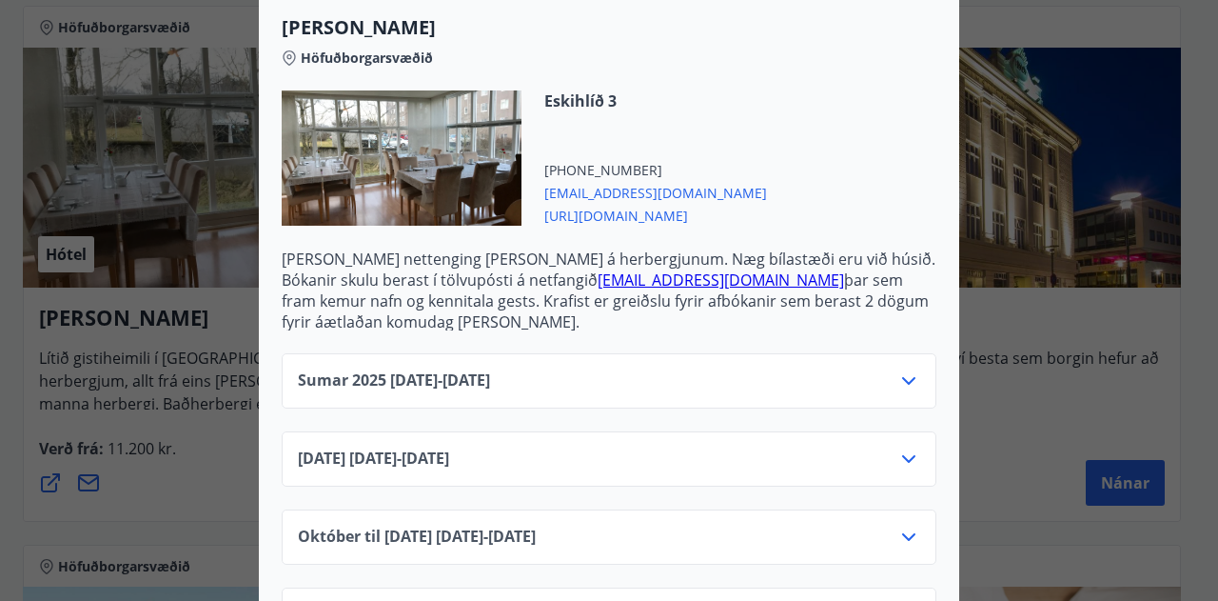
scroll to position [637, 0]
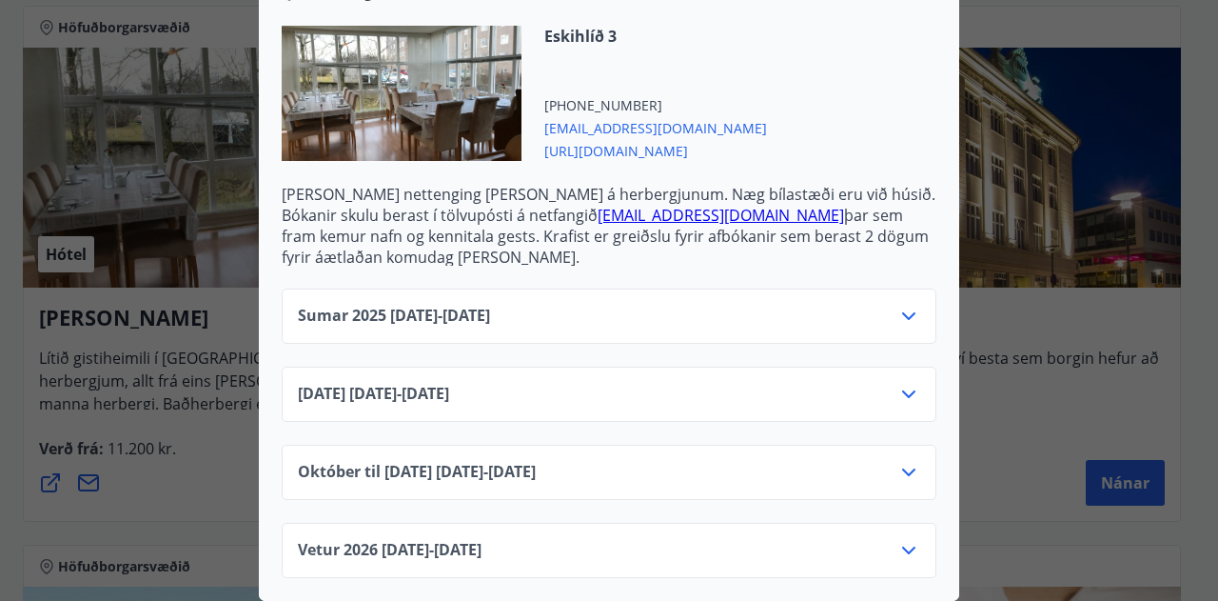
click at [899, 306] on icon at bounding box center [909, 316] width 23 height 23
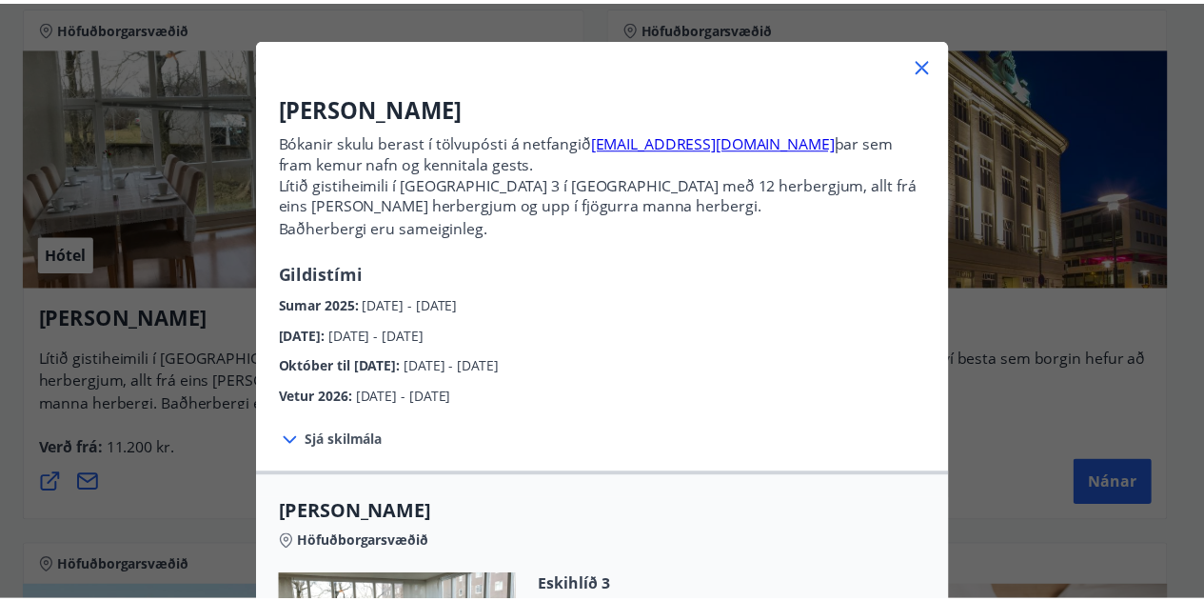
scroll to position [0, 0]
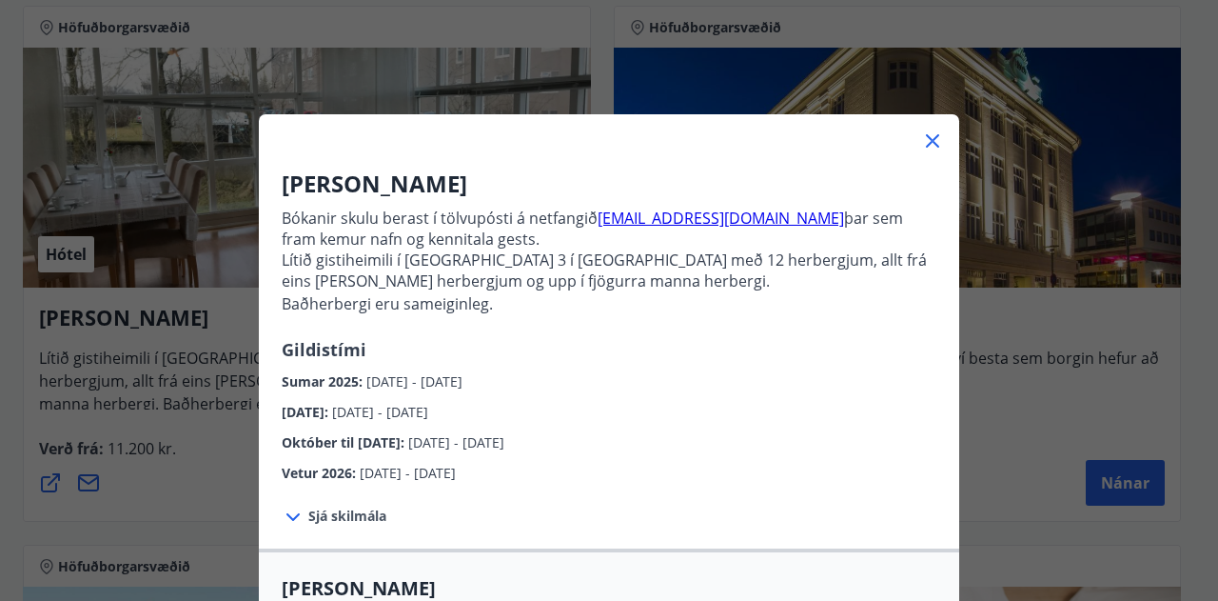
click at [925, 151] on icon at bounding box center [932, 140] width 23 height 23
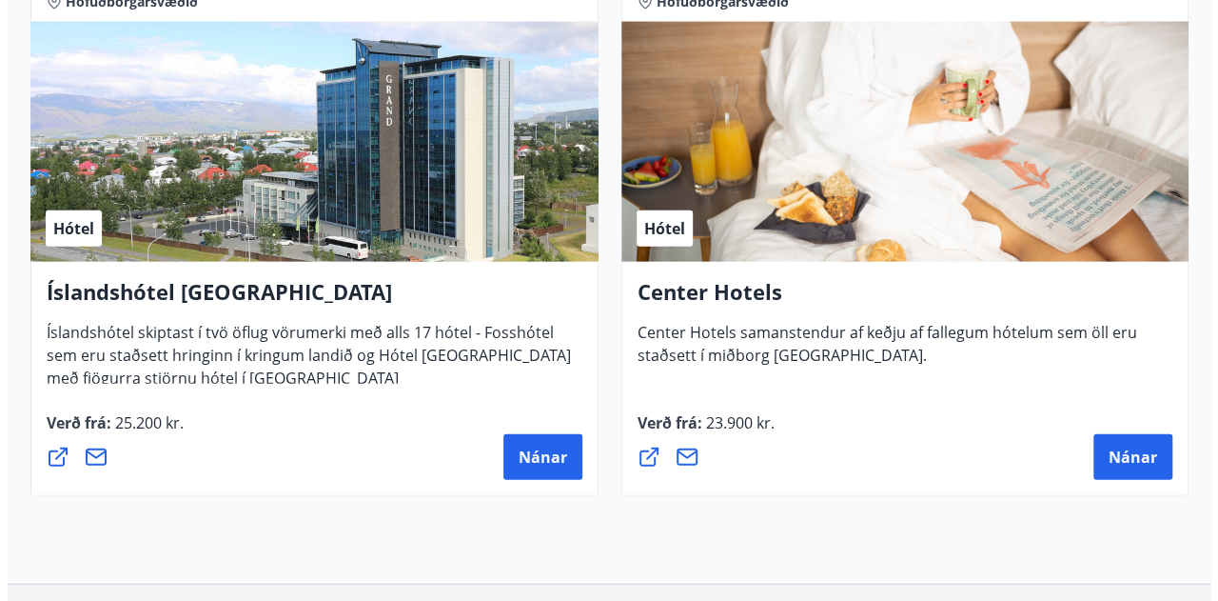
scroll to position [2094, 0]
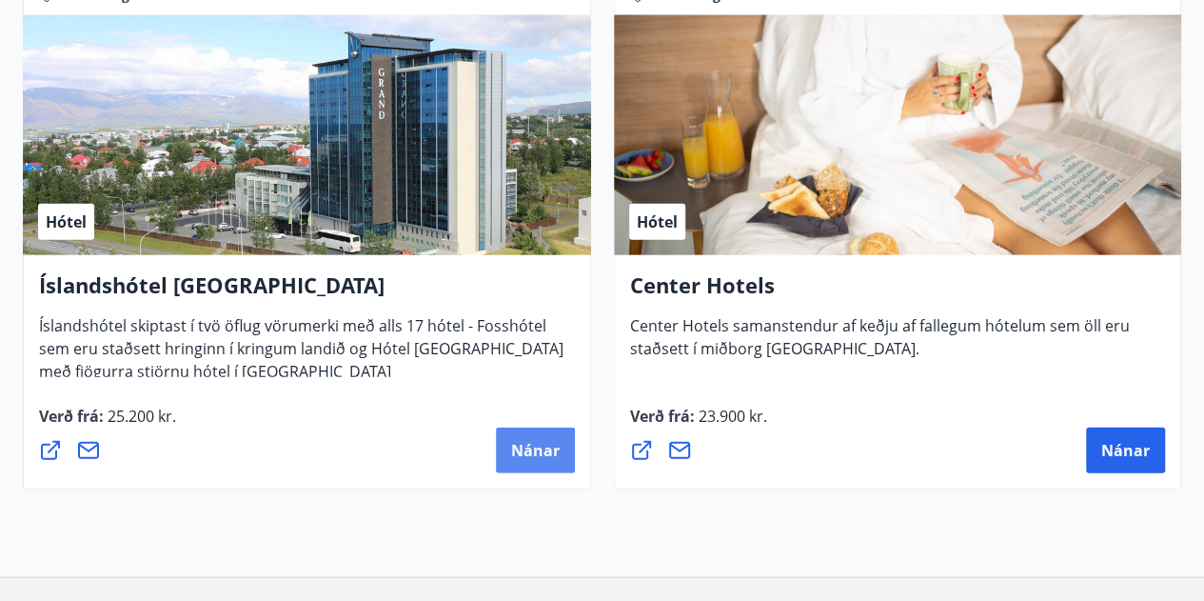
click at [516, 445] on span "Nánar" at bounding box center [535, 450] width 49 height 21
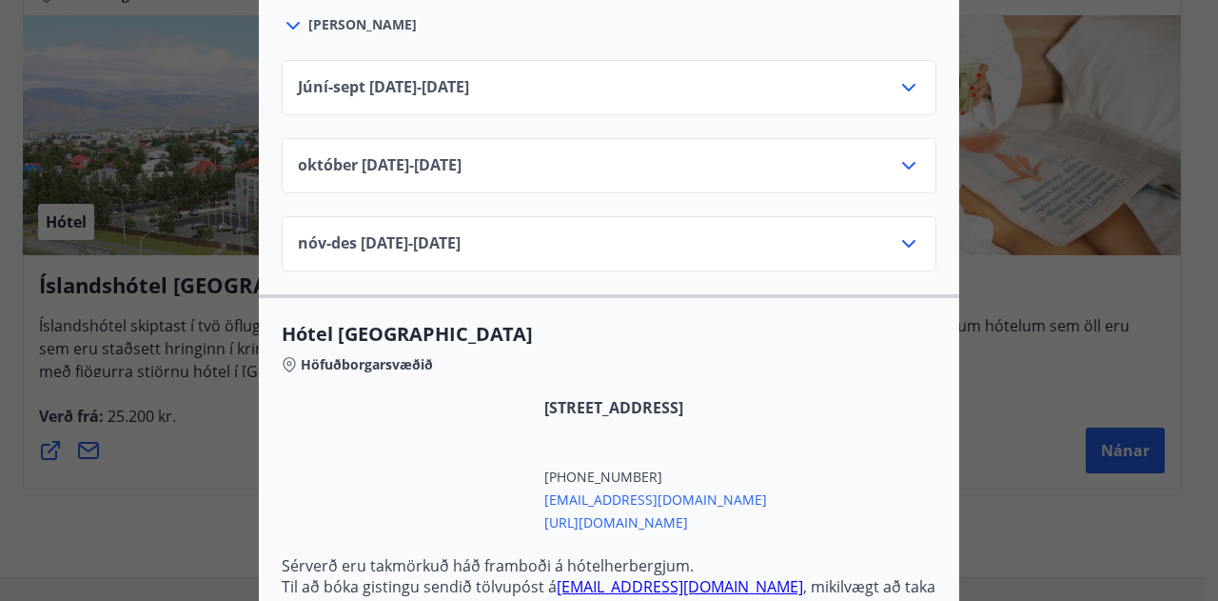
scroll to position [952, 0]
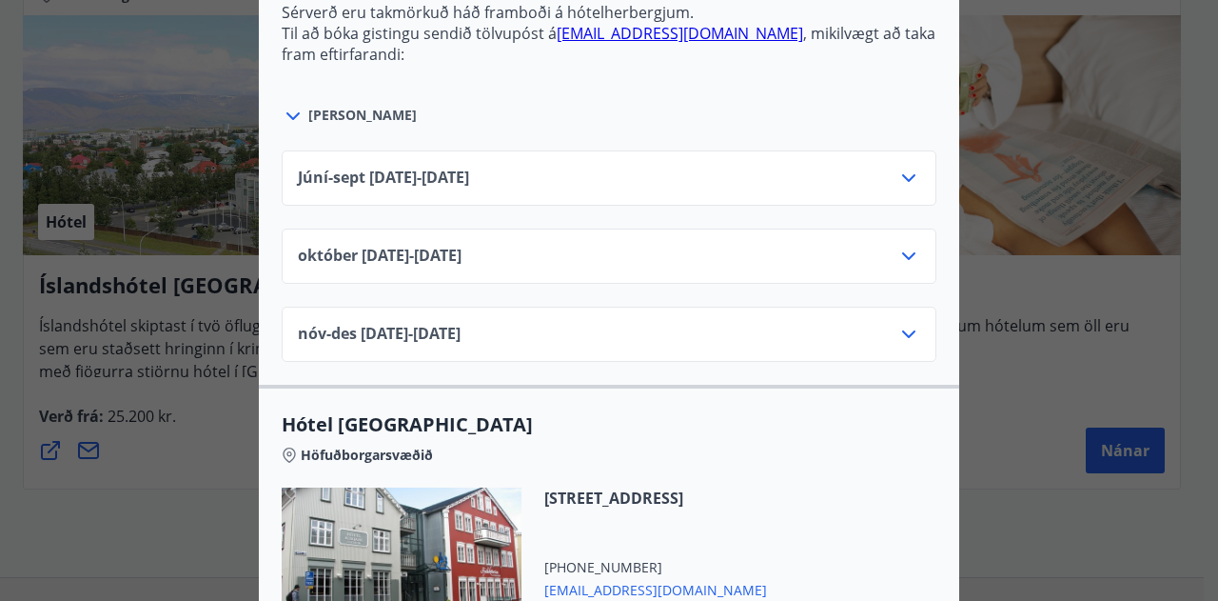
click at [701, 167] on div "Júní-[DATE]06.25 - [DATE]" at bounding box center [609, 186] width 623 height 38
click at [908, 174] on icon at bounding box center [908, 178] width 13 height 8
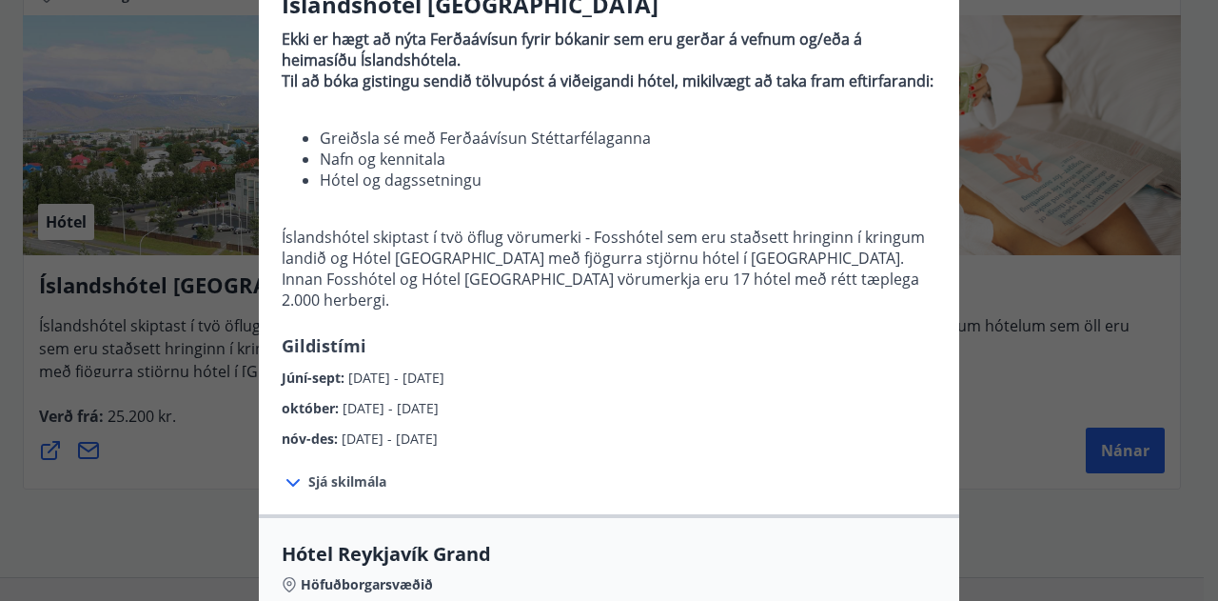
scroll to position [0, 0]
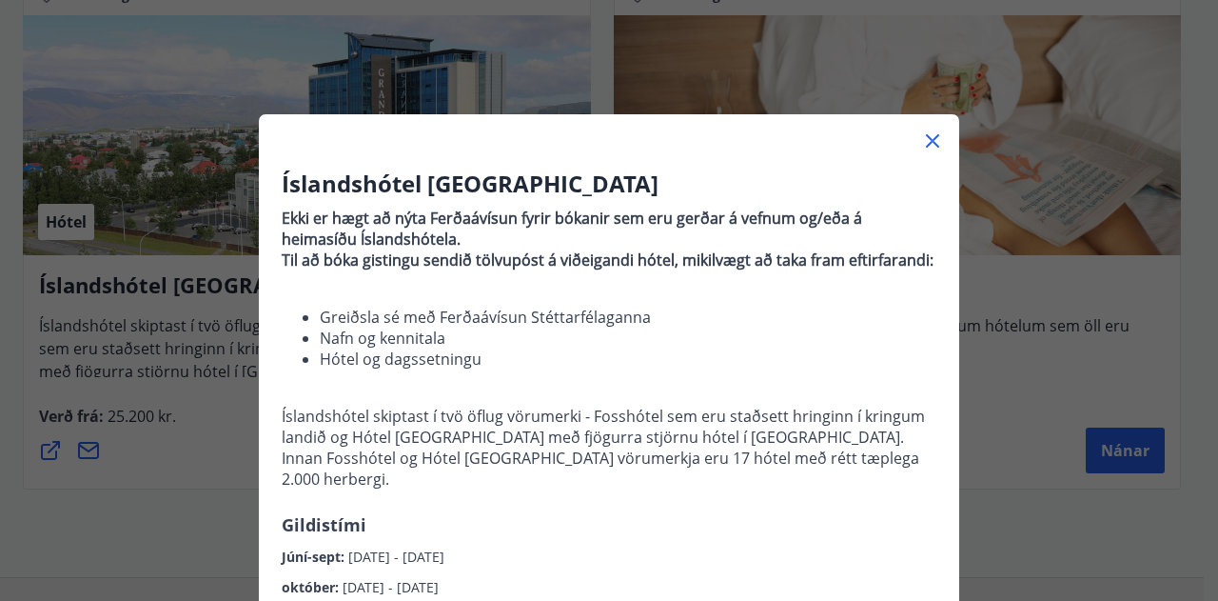
click at [924, 135] on icon at bounding box center [932, 140] width 23 height 23
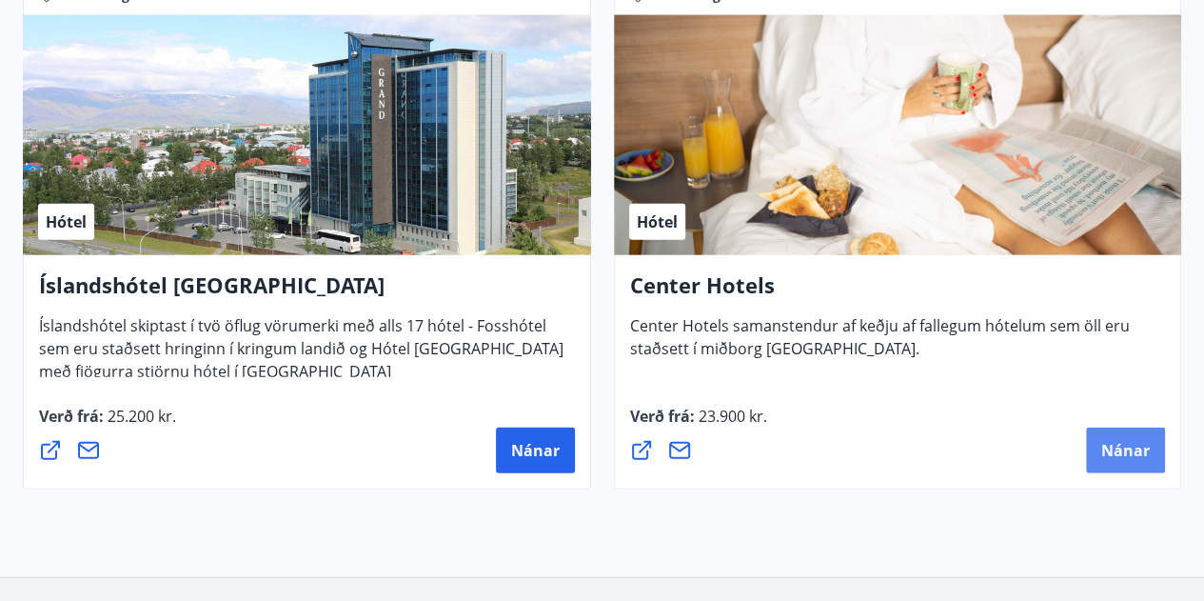
click at [1131, 450] on span "Nánar" at bounding box center [1125, 450] width 49 height 21
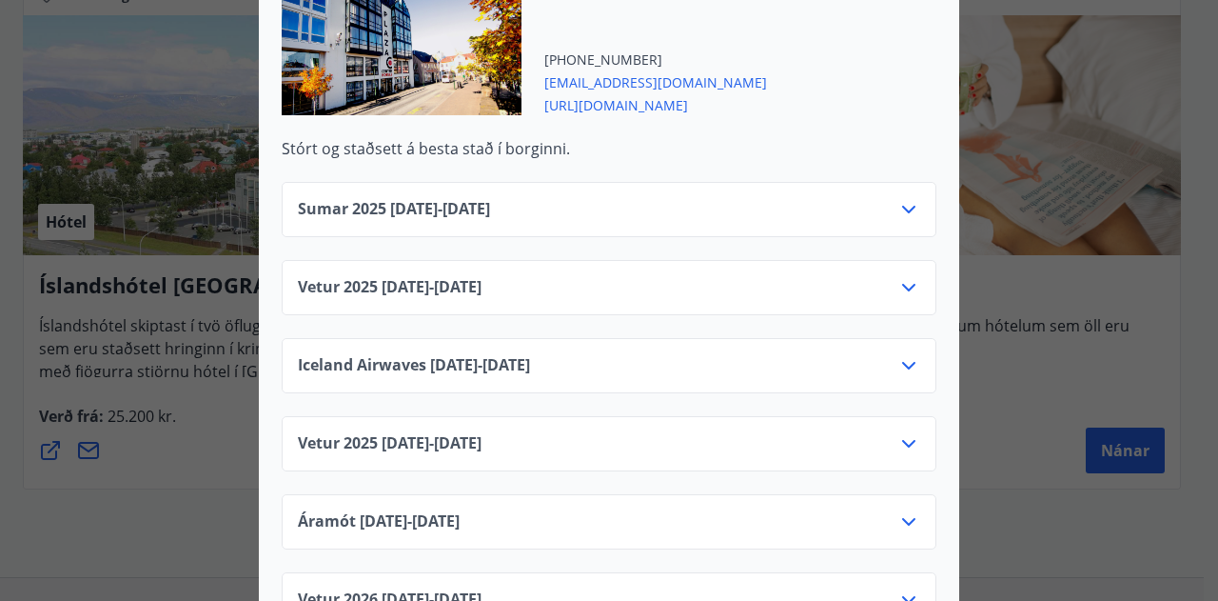
scroll to position [1618, 0]
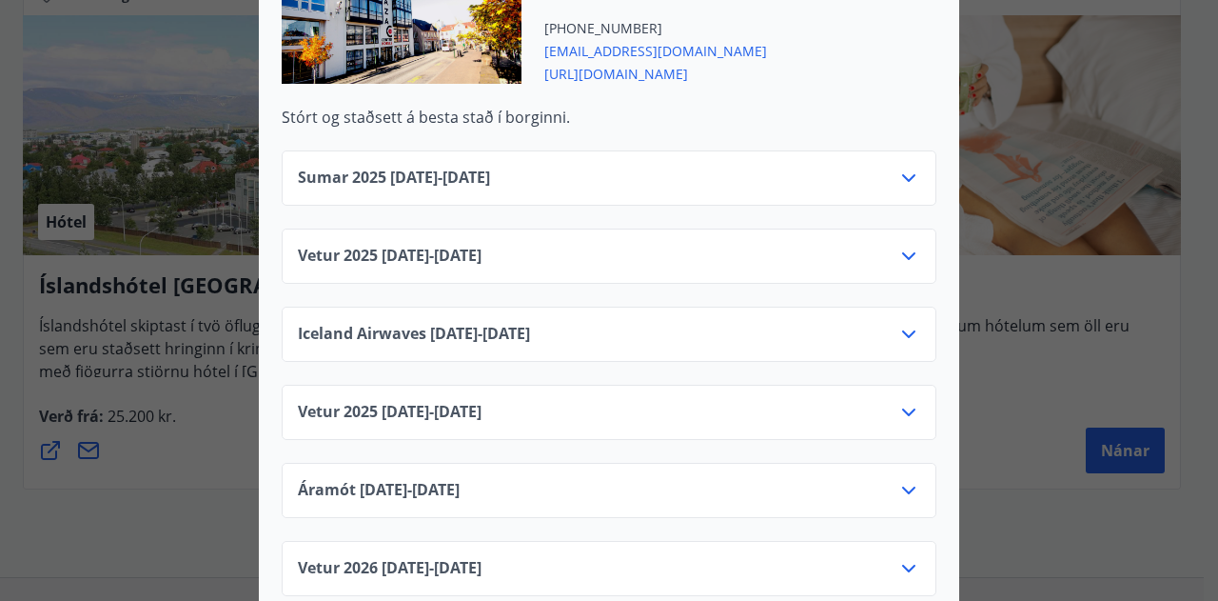
click at [911, 167] on icon at bounding box center [909, 178] width 23 height 23
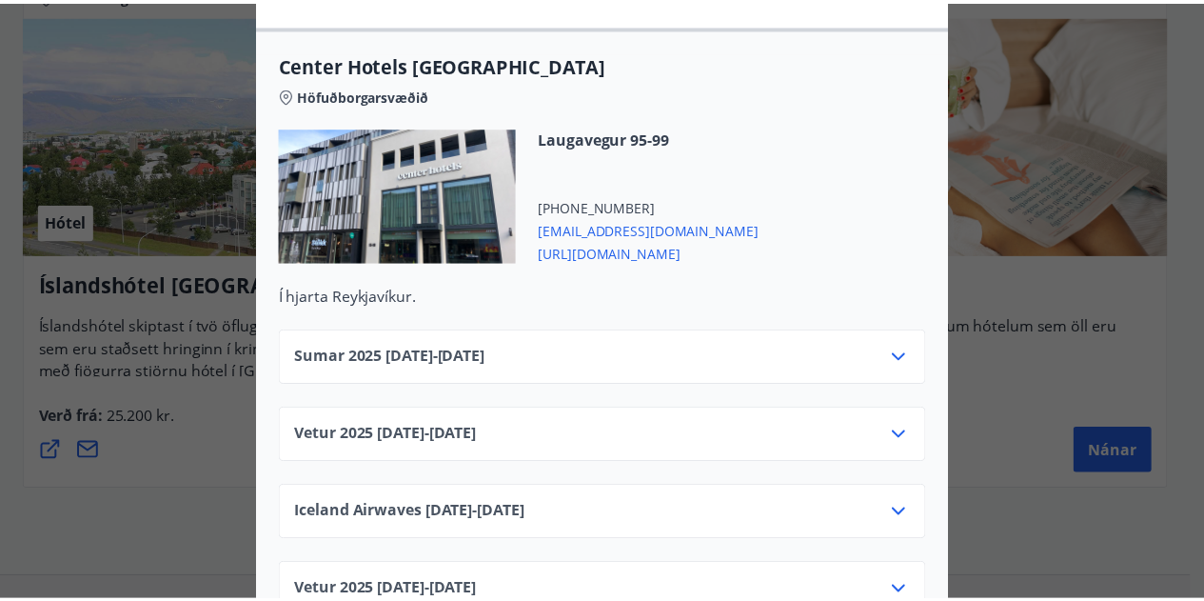
scroll to position [0, 0]
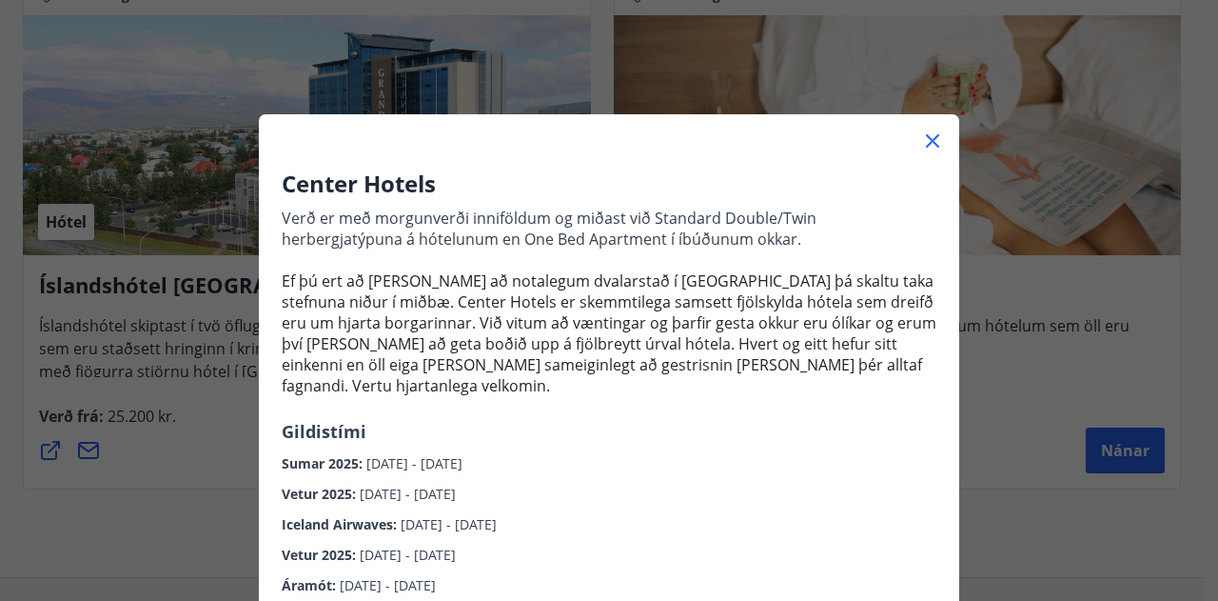
click at [921, 136] on icon at bounding box center [932, 140] width 23 height 23
